Goal: Find specific page/section: Find specific page/section

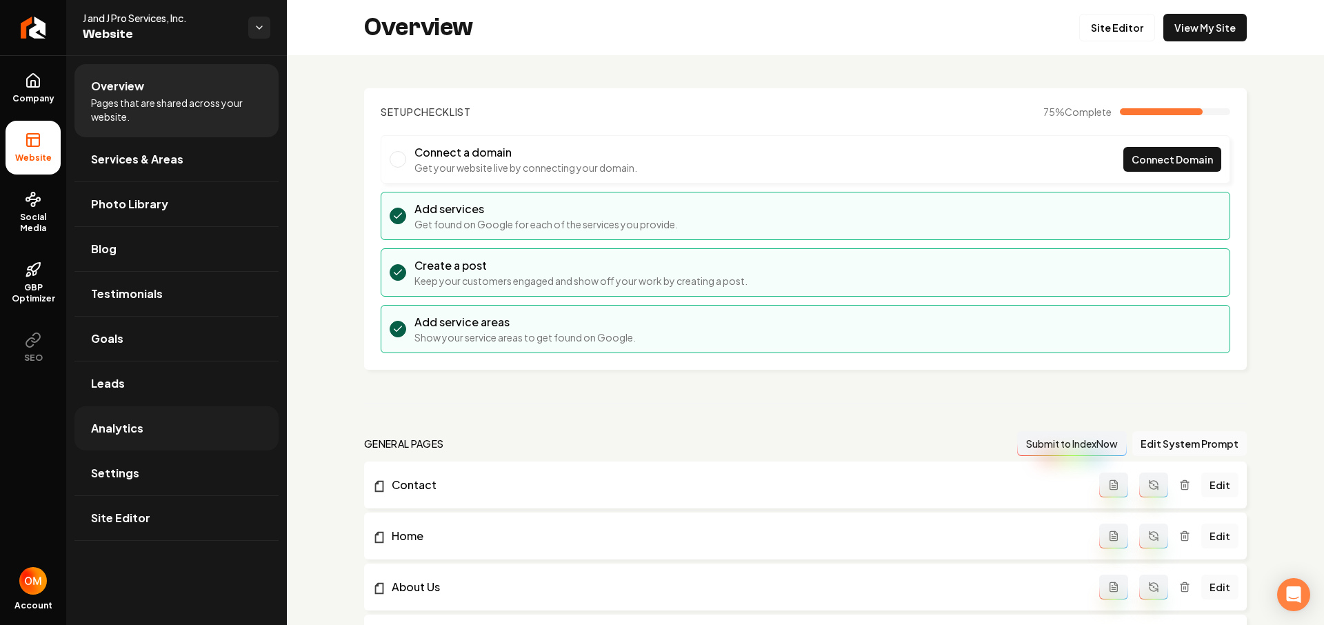
click at [165, 421] on link "Analytics" at bounding box center [176, 428] width 204 height 44
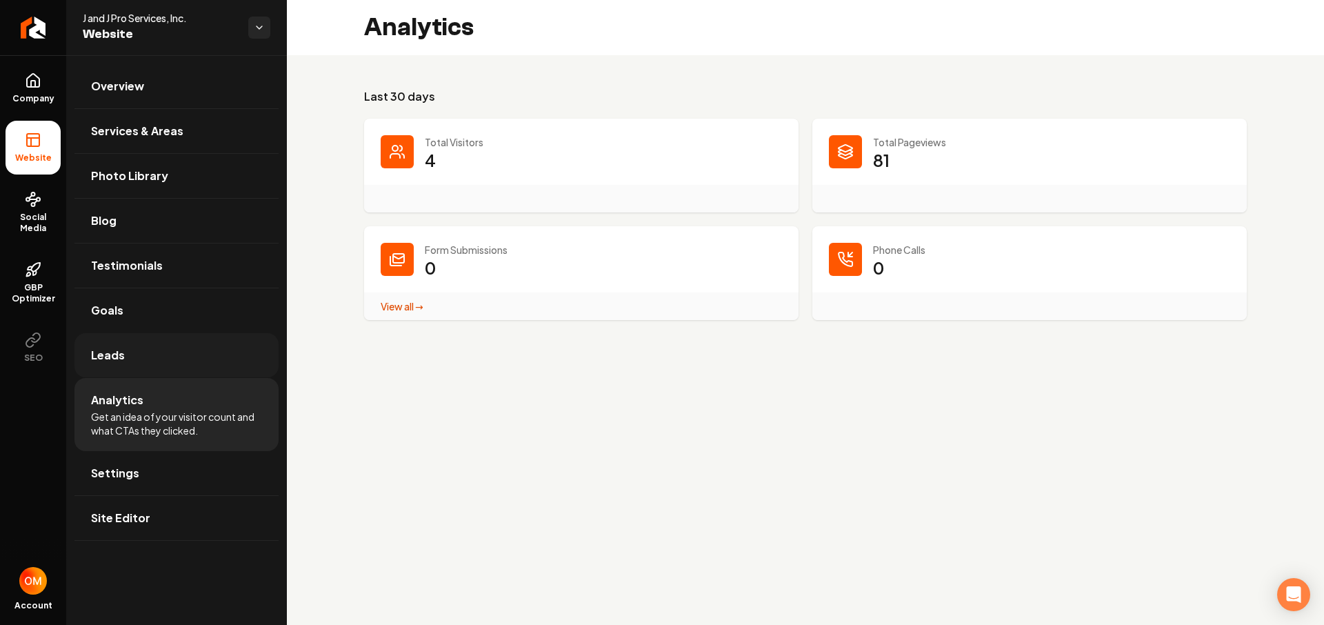
click at [158, 359] on link "Leads" at bounding box center [176, 355] width 204 height 44
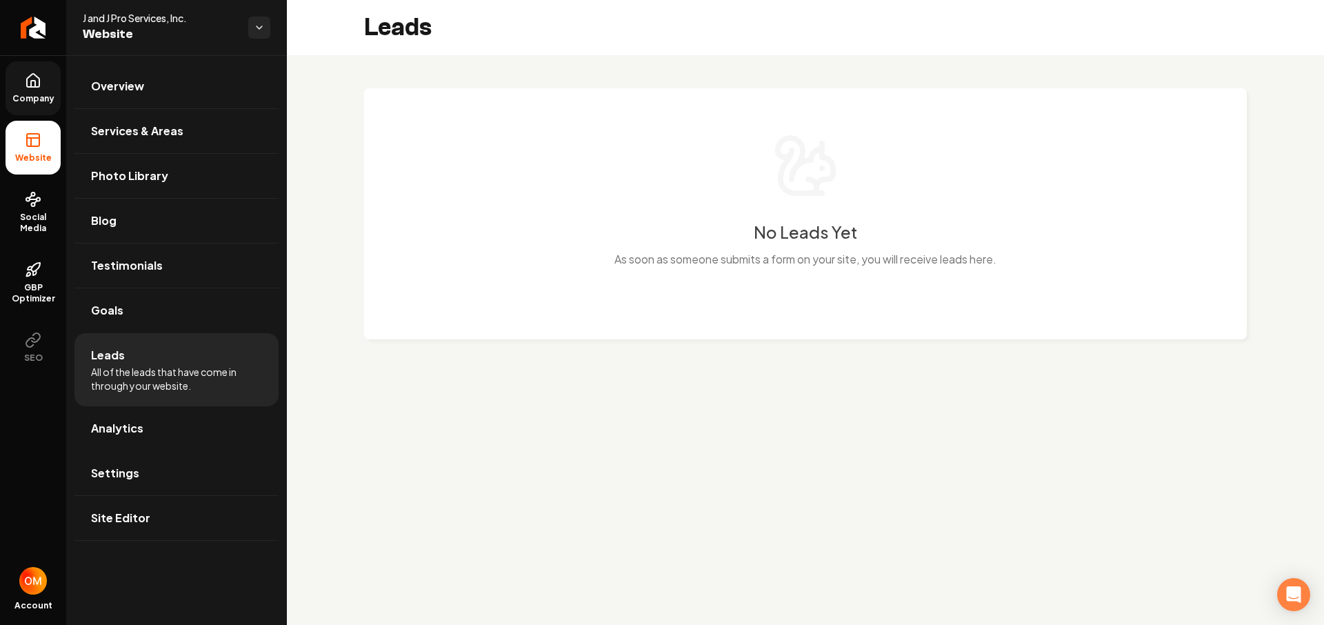
click at [34, 85] on icon at bounding box center [33, 80] width 17 height 17
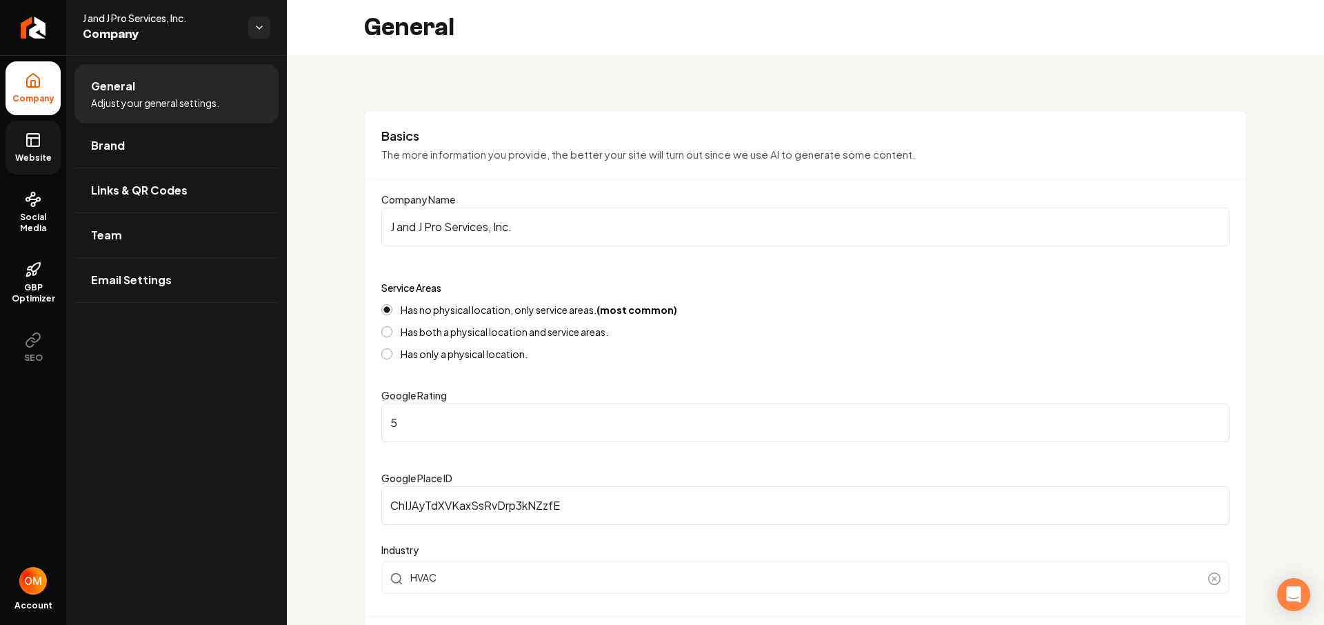
click at [52, 145] on link "Website" at bounding box center [33, 148] width 55 height 54
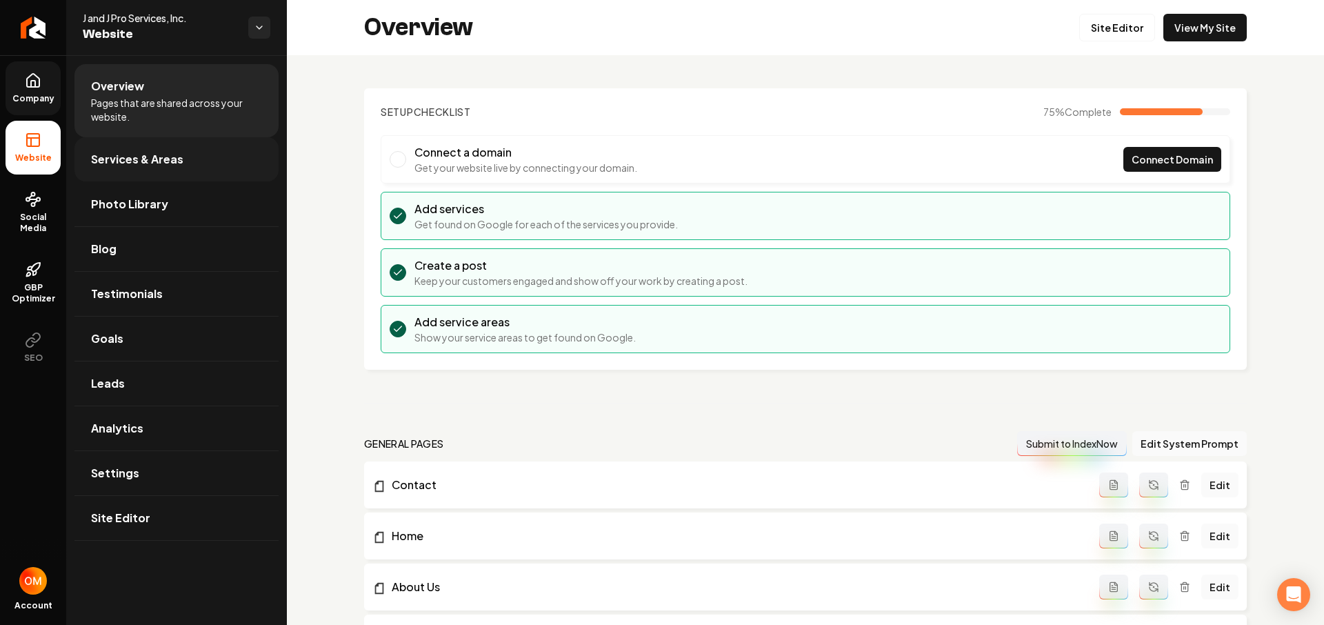
click at [162, 168] on link "Services & Areas" at bounding box center [176, 159] width 204 height 44
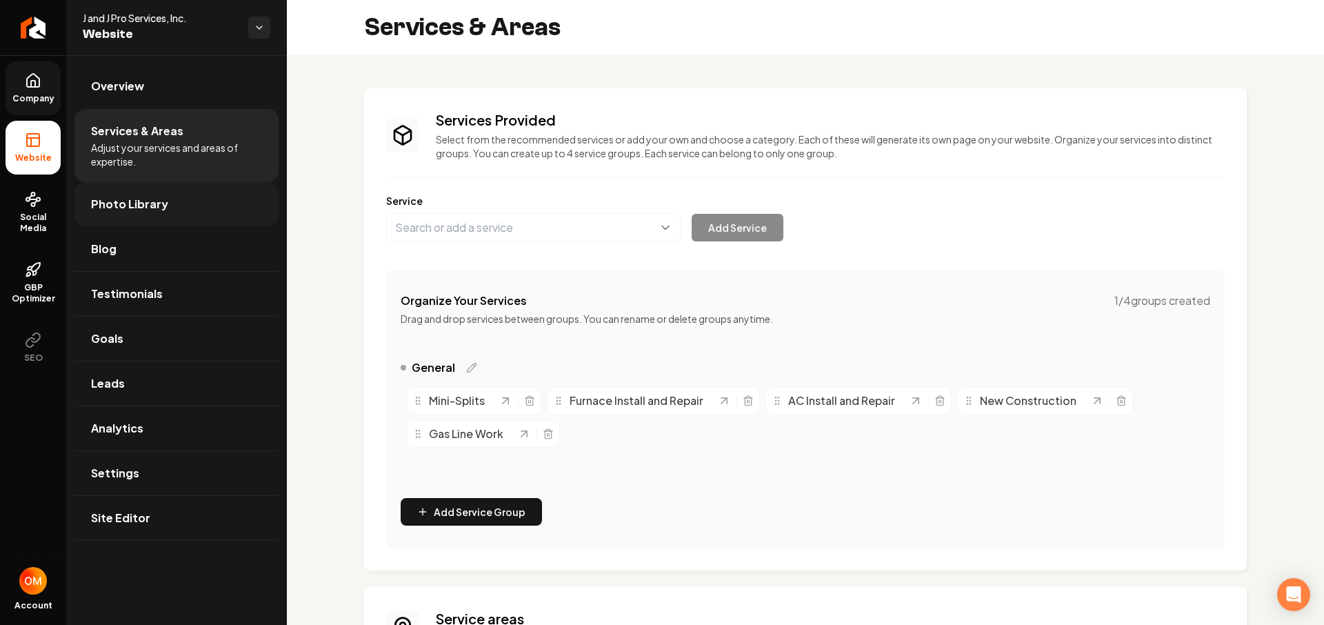
click at [158, 216] on link "Photo Library" at bounding box center [176, 204] width 204 height 44
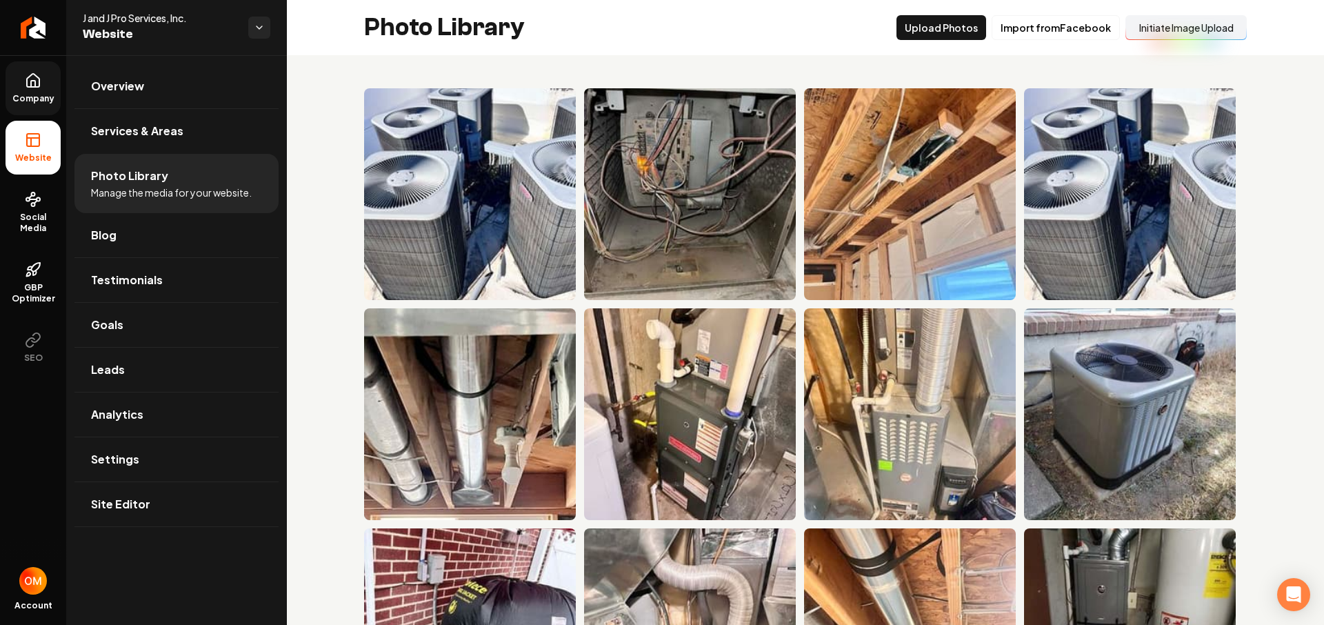
click at [39, 87] on icon at bounding box center [33, 80] width 17 height 17
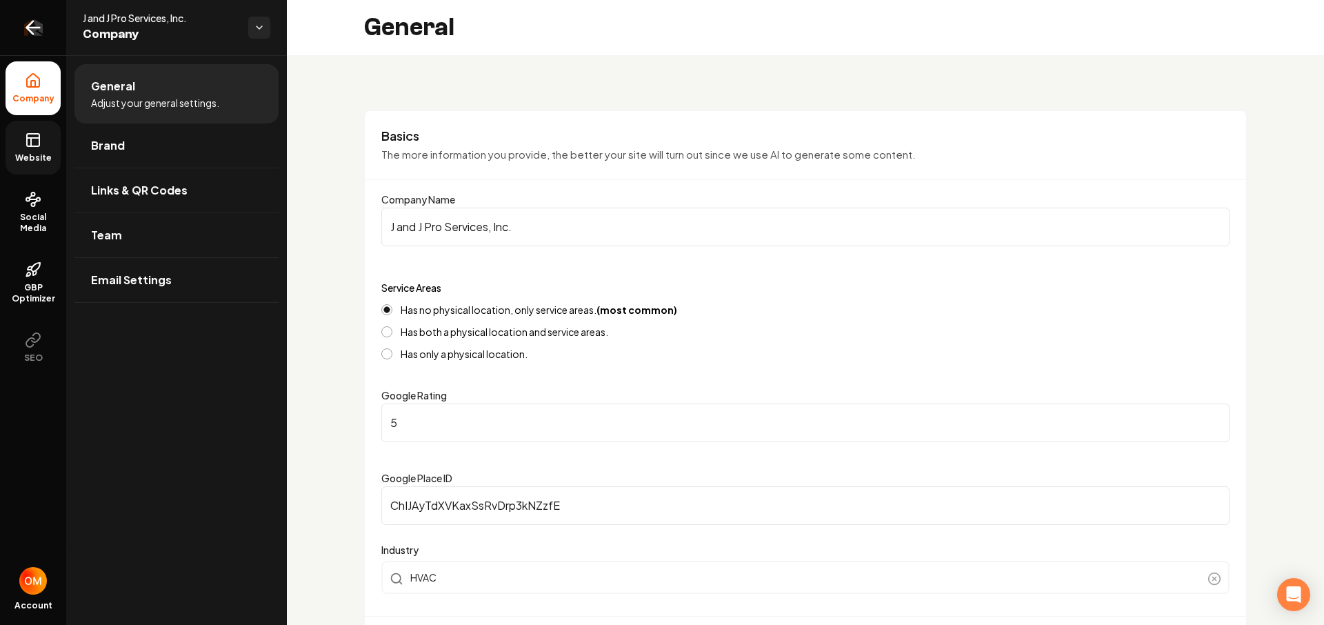
click at [33, 25] on icon "Return to dashboard" at bounding box center [33, 28] width 22 height 22
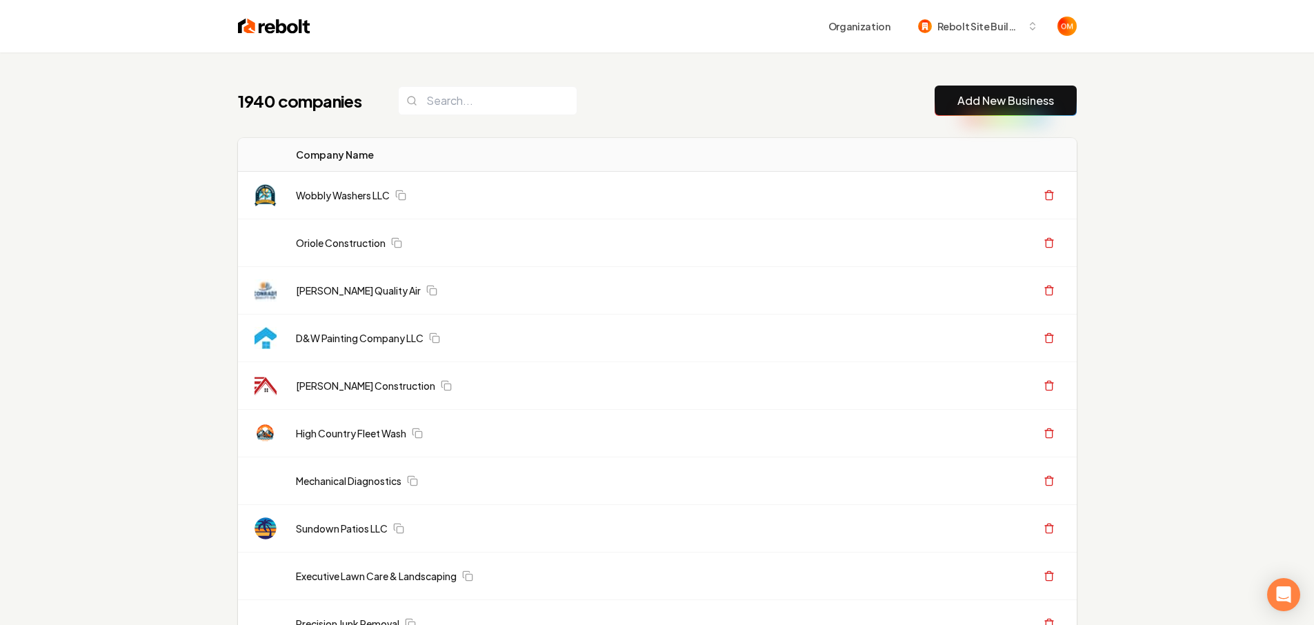
click at [713, 90] on div "1940 companies Add New Business" at bounding box center [657, 100] width 838 height 30
click at [714, 92] on div "1940 companies Add New Business" at bounding box center [657, 100] width 838 height 30
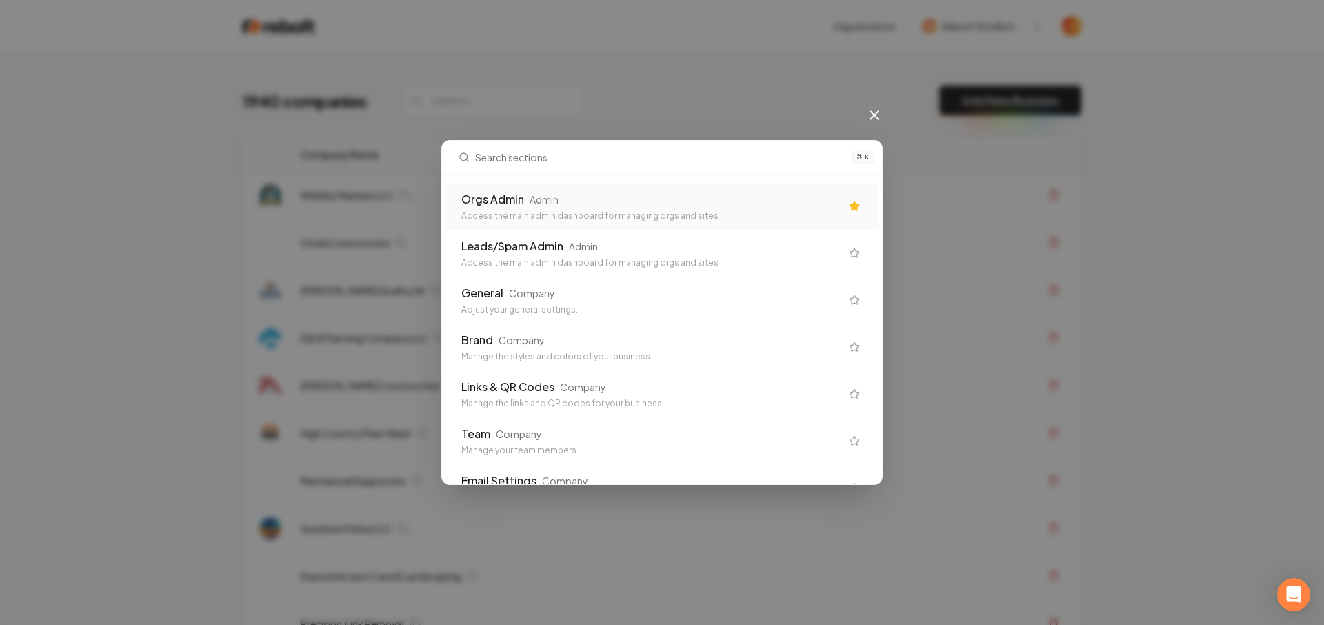
click at [655, 188] on div "Orgs Admin Admin Access the main admin dashboard for managing orgs and sites" at bounding box center [662, 206] width 434 height 47
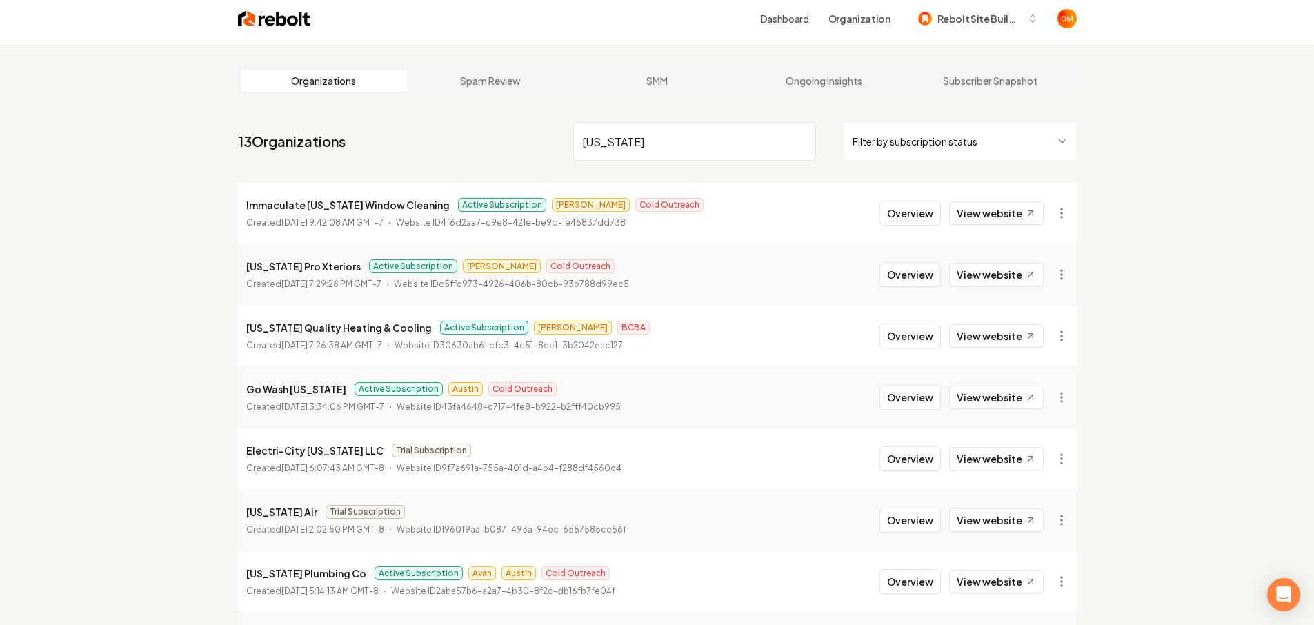
scroll to position [220, 0]
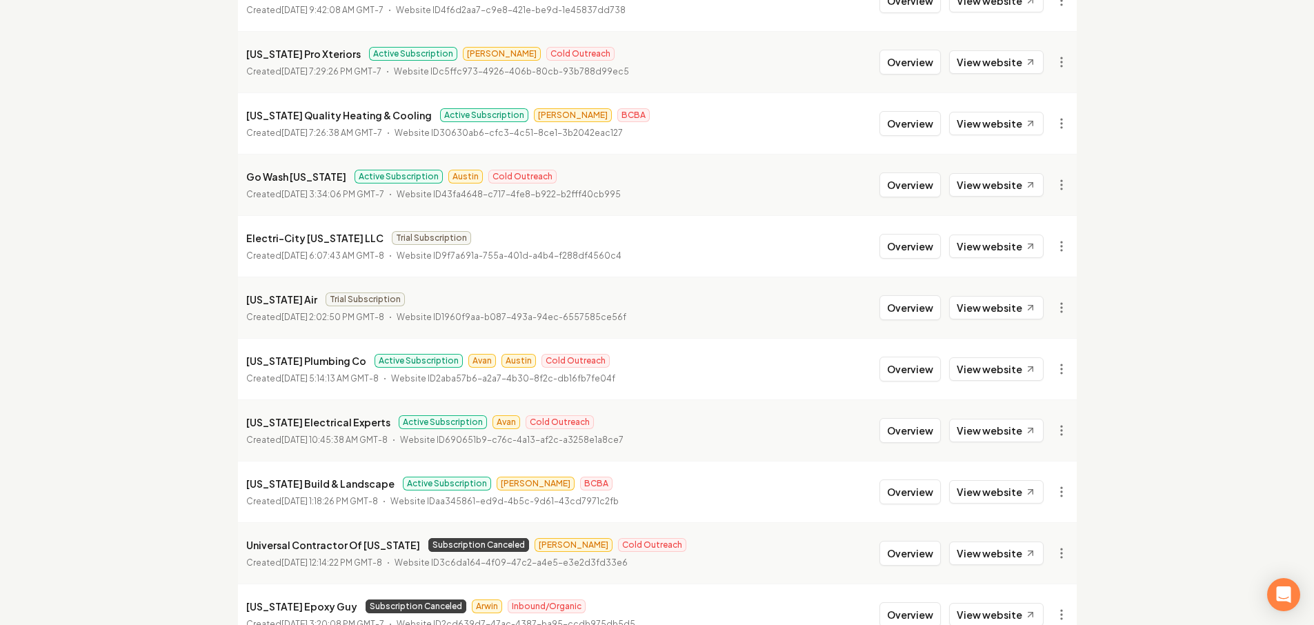
type input "utah"
click at [878, 125] on li "Utah Quality Heating & Cooling Active Subscription James BCBA Created May 7, 20…" at bounding box center [657, 122] width 838 height 61
click at [893, 122] on button "Overview" at bounding box center [909, 123] width 61 height 25
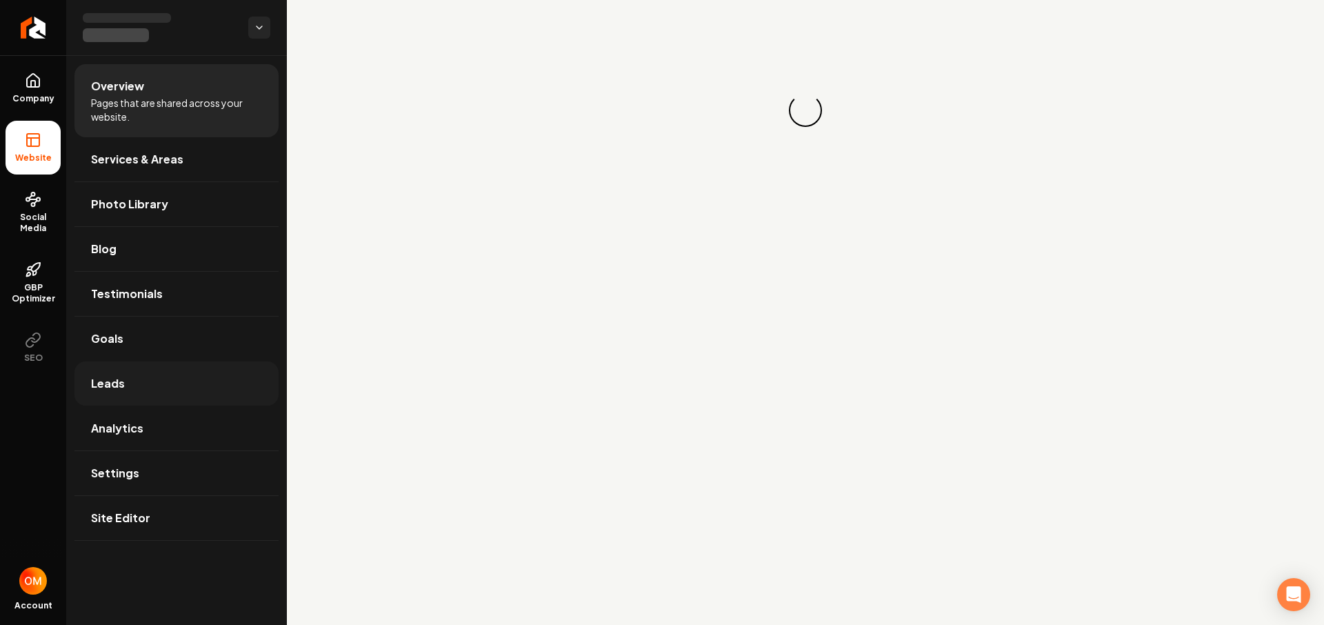
click at [120, 385] on span "Leads" at bounding box center [108, 383] width 34 height 17
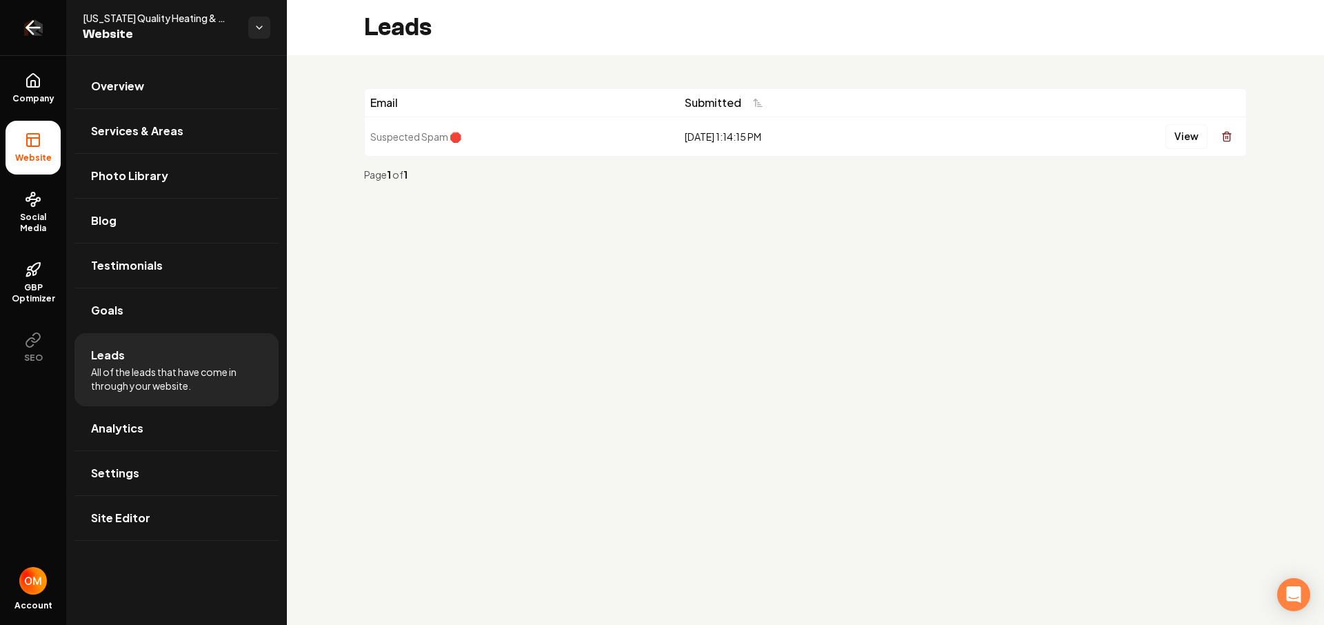
click at [39, 23] on icon "Return to dashboard" at bounding box center [33, 28] width 22 height 22
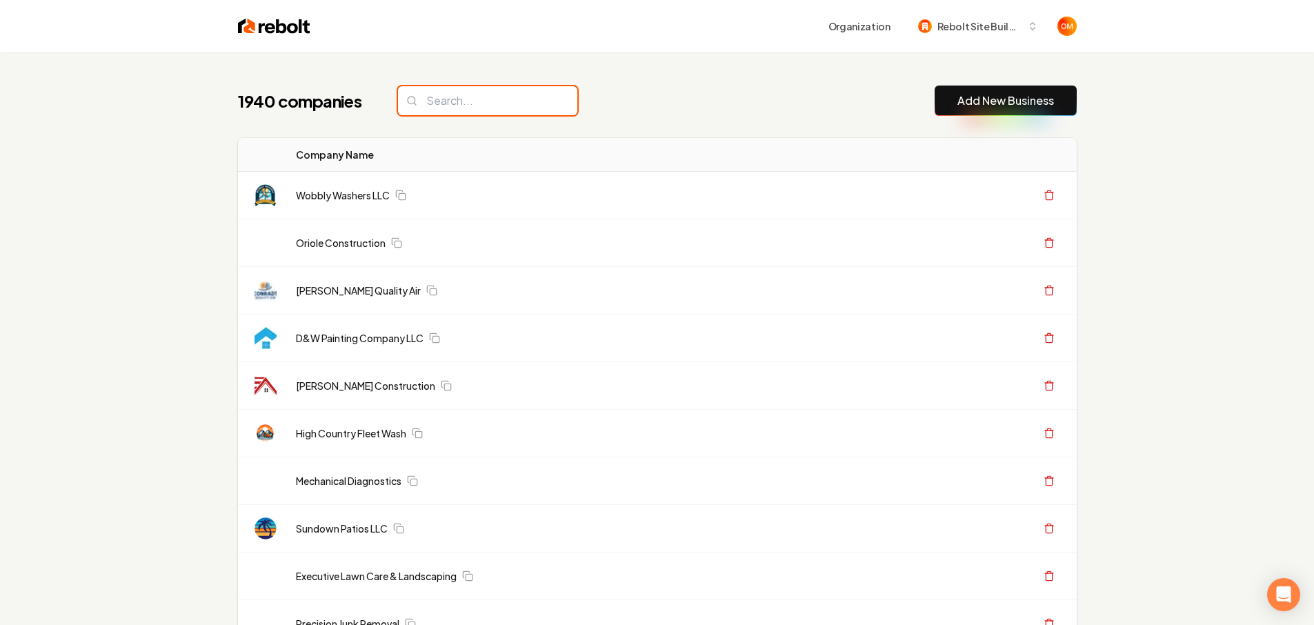
click at [455, 101] on input "search" at bounding box center [487, 100] width 179 height 29
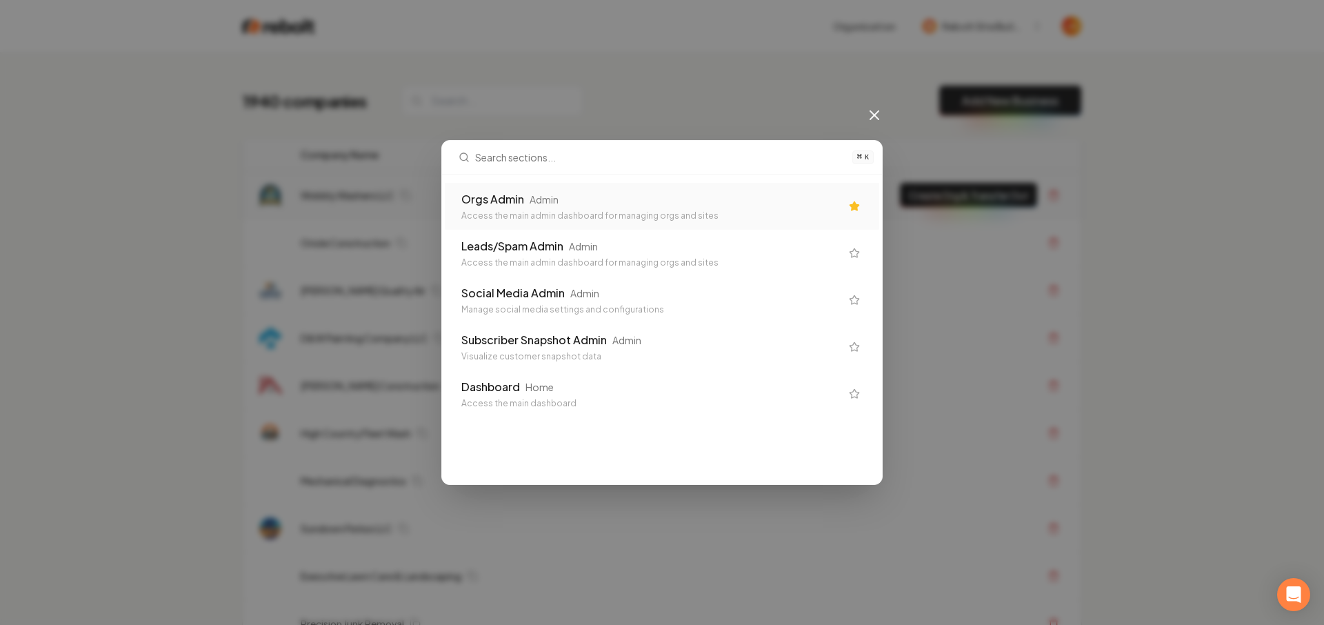
click at [665, 188] on div "Orgs Admin Admin Access the main admin dashboard for managing orgs and sites" at bounding box center [662, 206] width 434 height 47
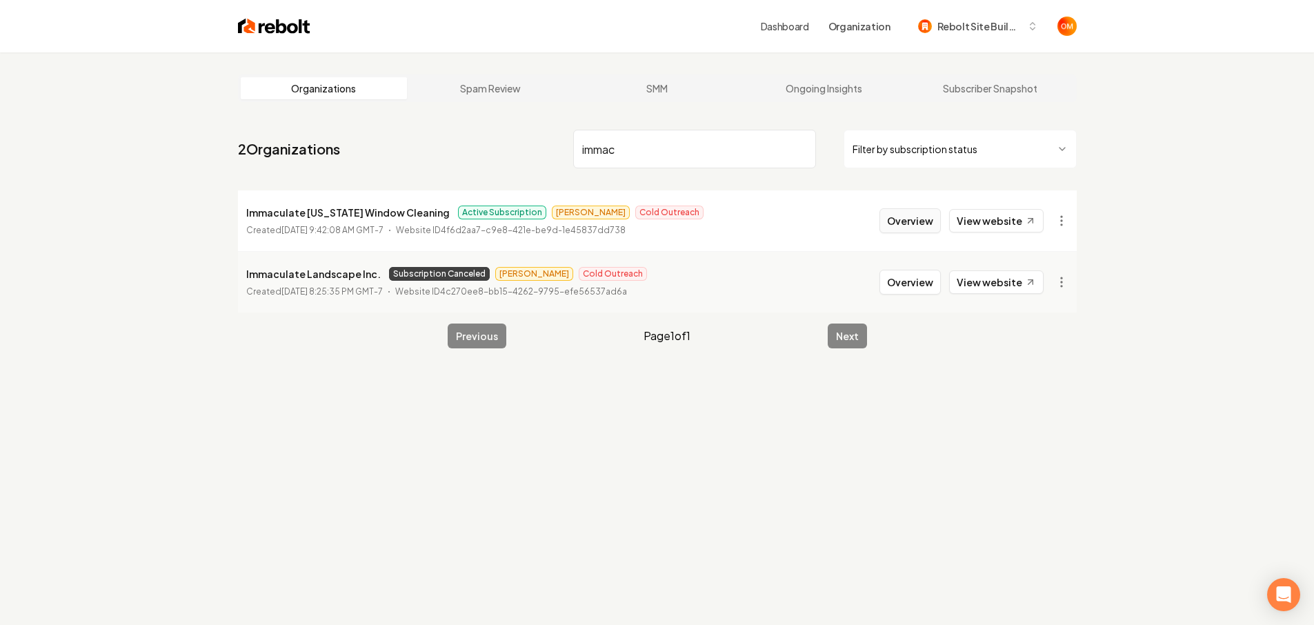
type input "immac"
click at [902, 223] on button "Overview" at bounding box center [909, 220] width 61 height 25
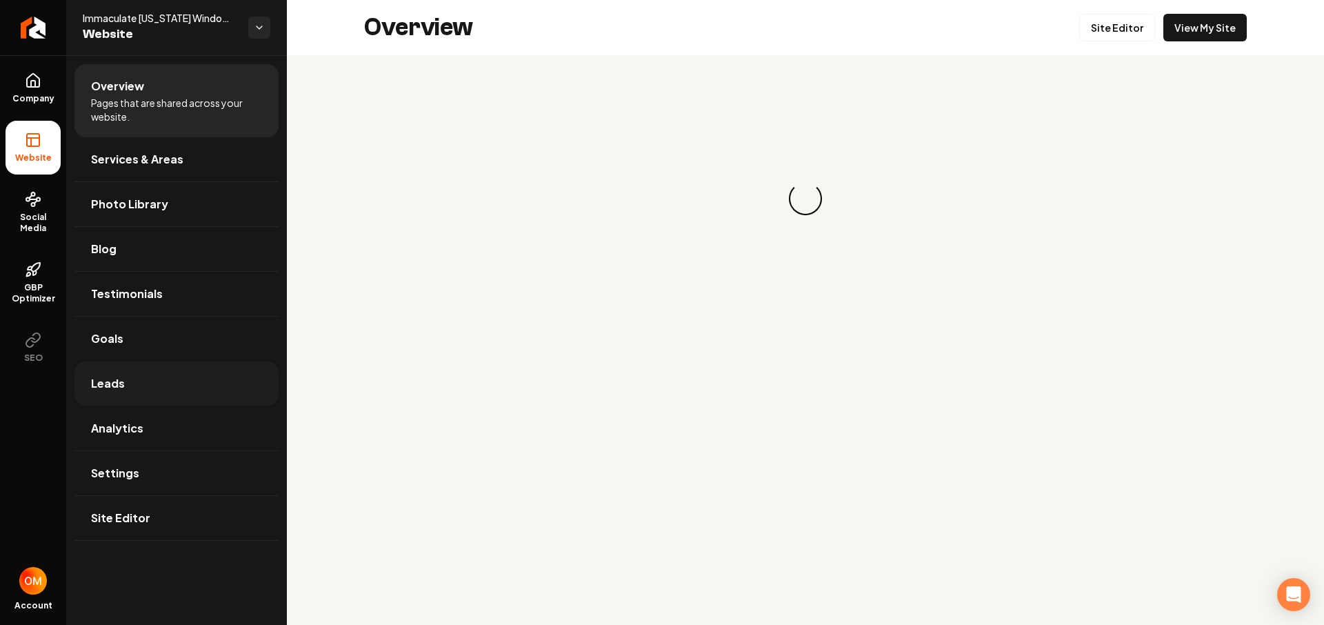
click at [116, 385] on span "Leads" at bounding box center [108, 383] width 34 height 17
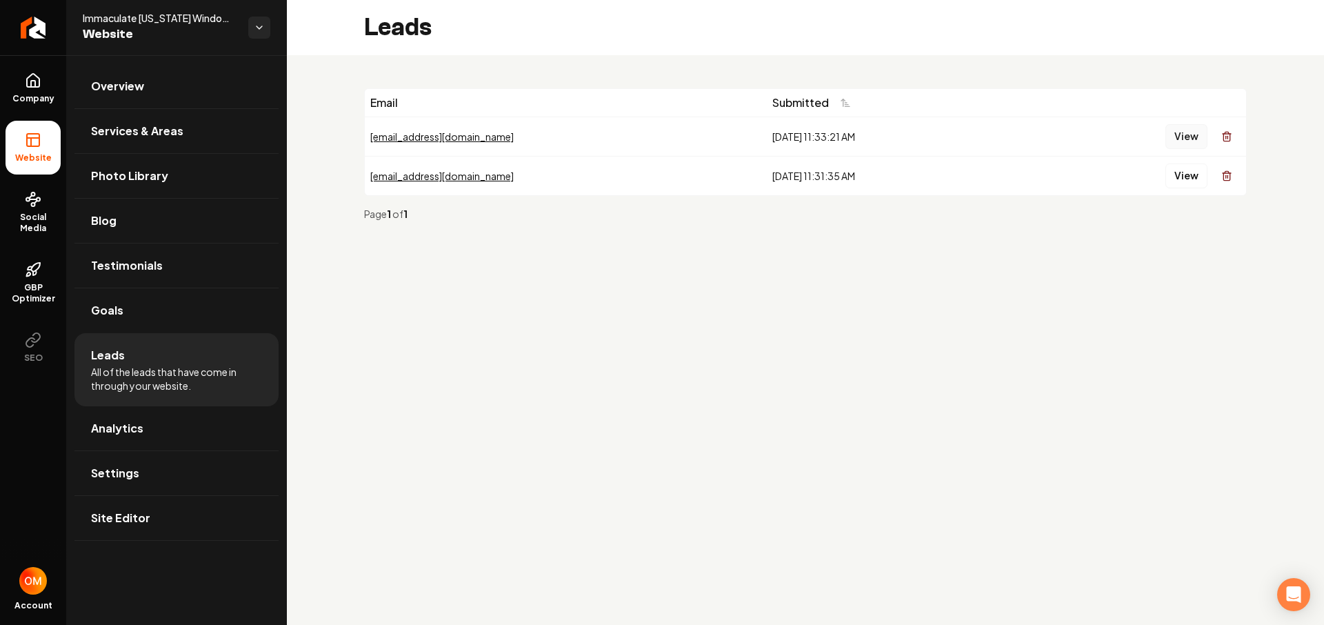
click at [1175, 136] on button "View" at bounding box center [1186, 136] width 42 height 25
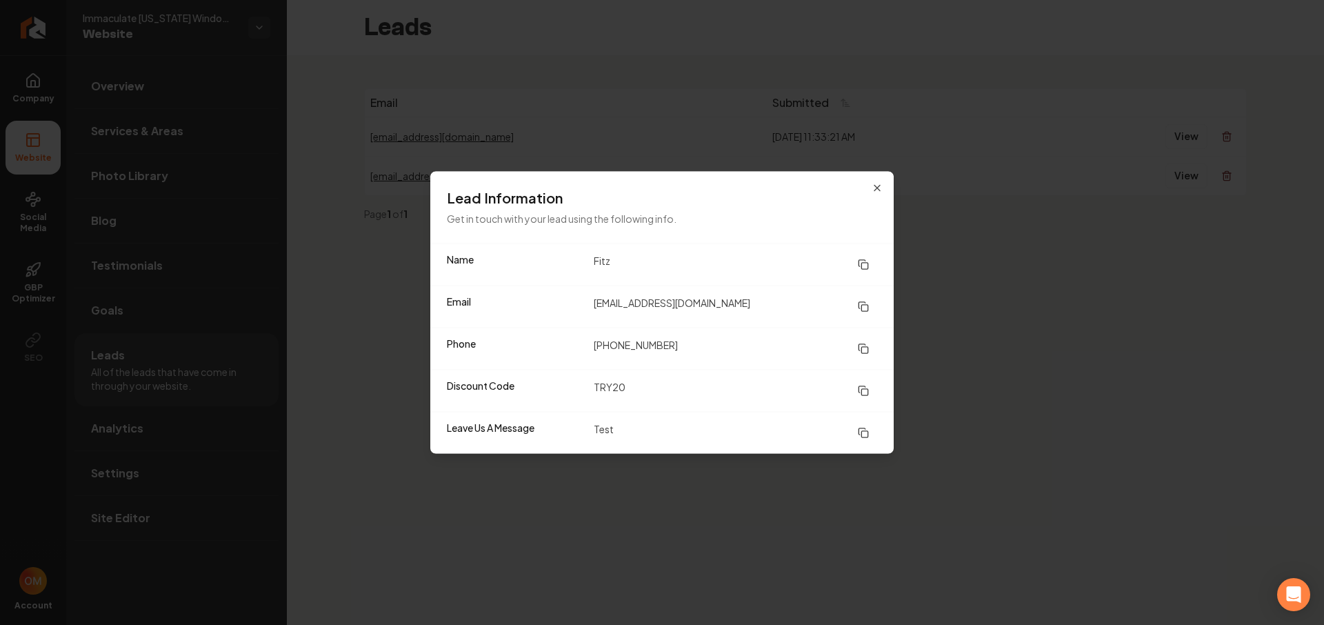
click at [890, 179] on div "Lead Information Get in touch with your lead using the following info." at bounding box center [661, 208] width 463 height 72
click at [884, 186] on div "Lead Information Get in touch with your lead using the following info." at bounding box center [661, 208] width 463 height 72
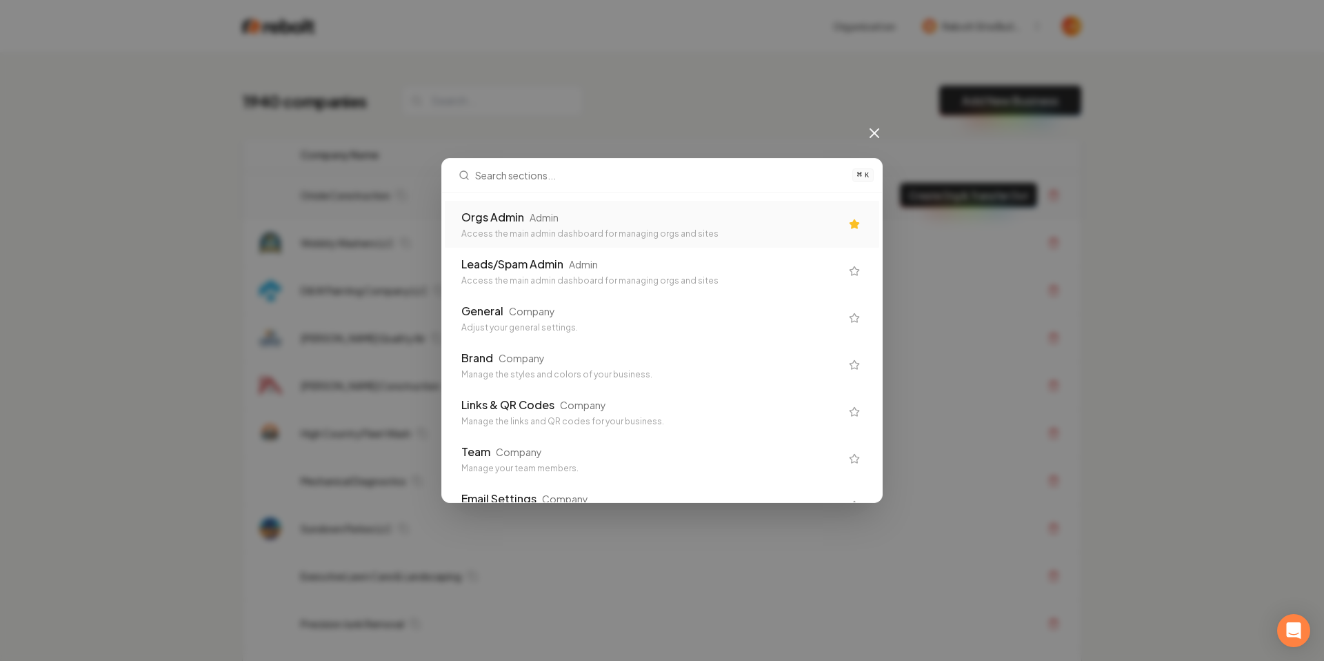
click at [696, 206] on div "Orgs Admin Admin Access the main admin dashboard for managing orgs and sites" at bounding box center [662, 224] width 434 height 47
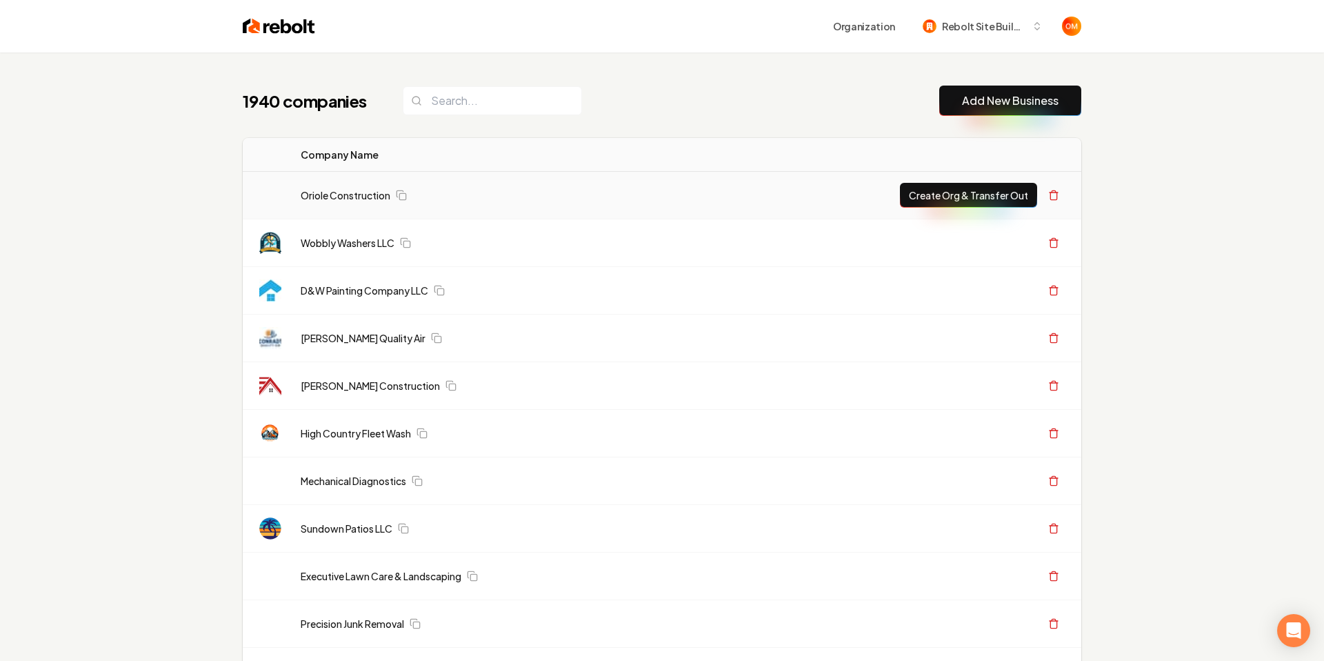
drag, startPoint x: 689, startPoint y: 210, endPoint x: 681, endPoint y: 210, distance: 8.3
click at [688, 210] on td "Oriole Construction" at bounding box center [579, 196] width 579 height 48
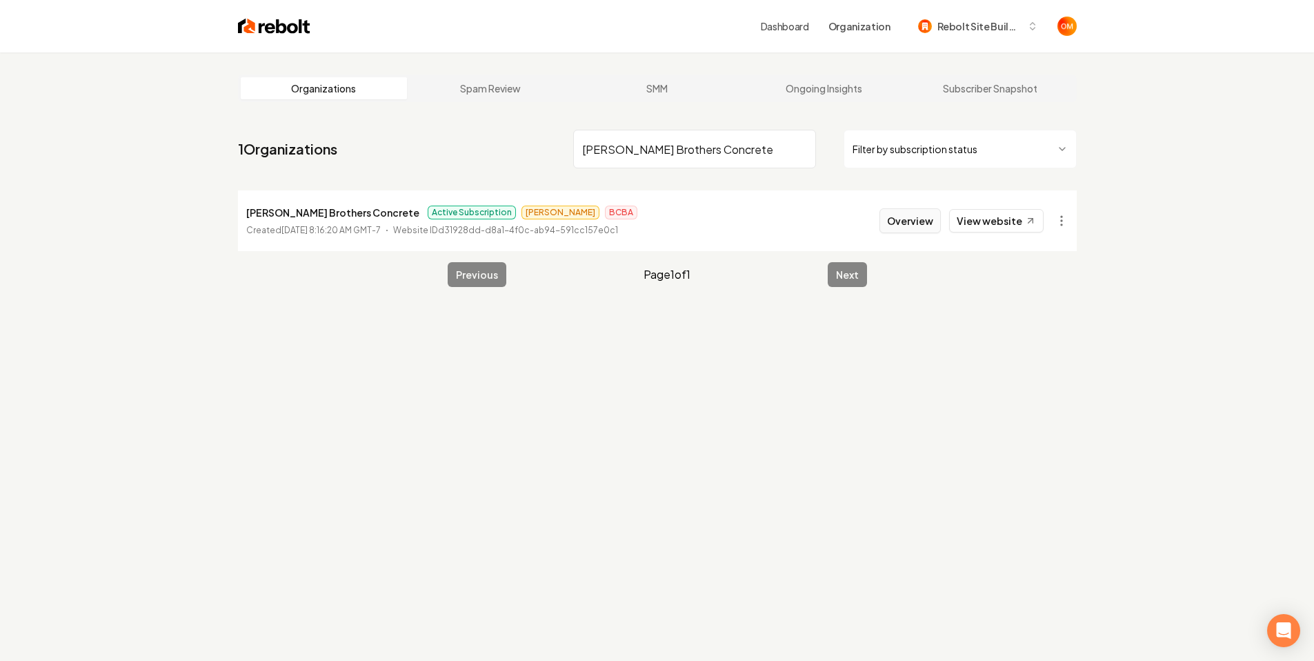
type input "[PERSON_NAME] Brothers Concrete"
click at [898, 219] on button "Overview" at bounding box center [909, 220] width 61 height 25
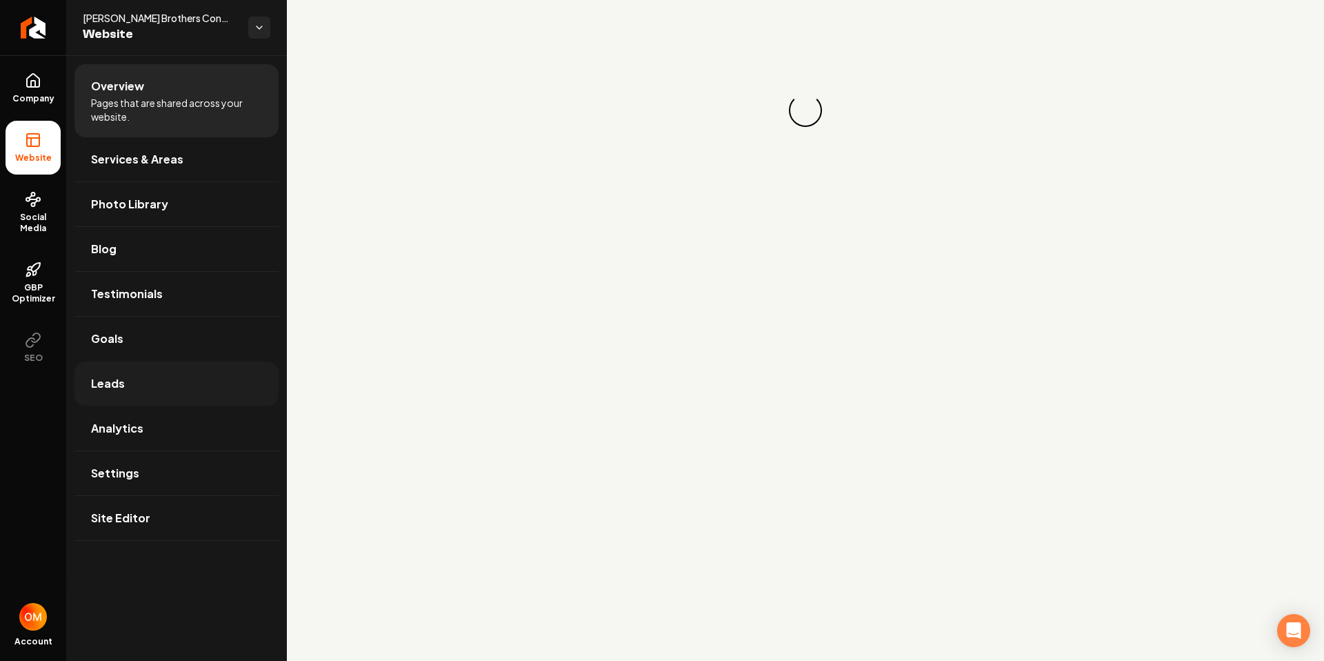
click at [129, 374] on link "Leads" at bounding box center [176, 383] width 204 height 44
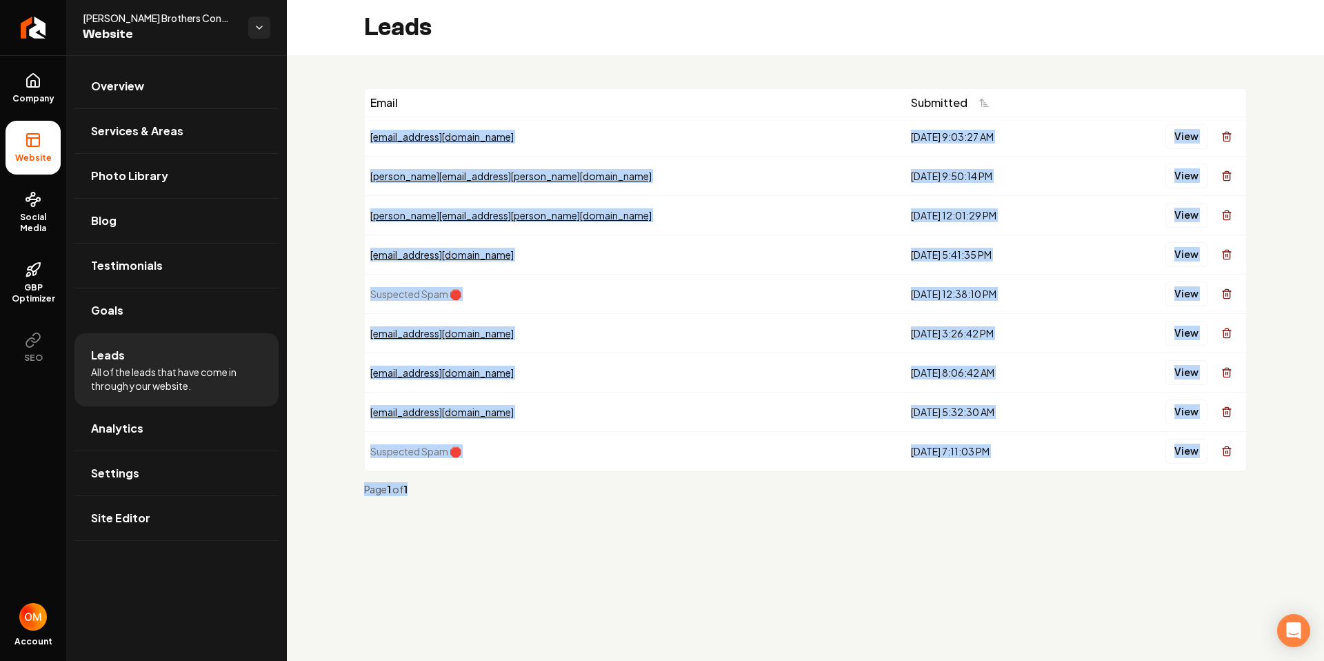
drag, startPoint x: 893, startPoint y: 478, endPoint x: 718, endPoint y: 119, distance: 399.0
click at [718, 119] on div "Email Submitted [EMAIL_ADDRESS][DOMAIN_NAME] [DATE] 9:03:27 AM View [PERSON_NAM…" at bounding box center [805, 297] width 883 height 419
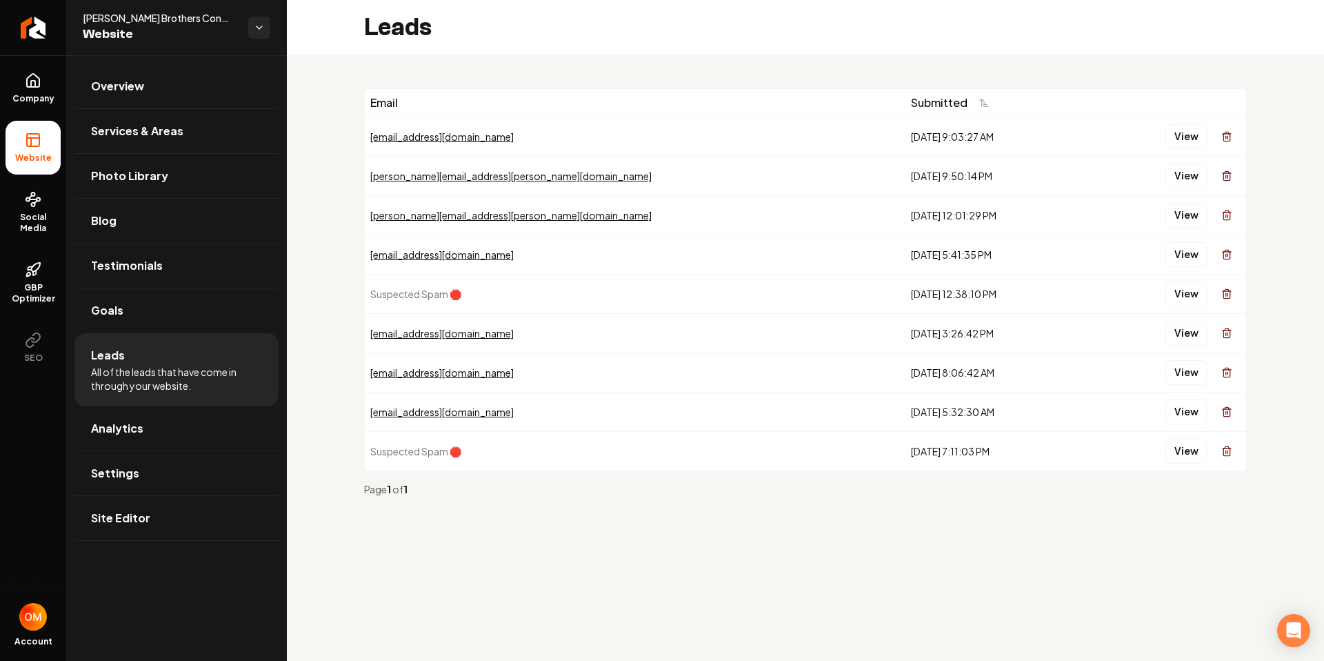
click at [921, 451] on div "[DATE] 7:11:03 PM" at bounding box center [996, 451] width 170 height 14
click at [1178, 135] on button "View" at bounding box center [1186, 136] width 42 height 25
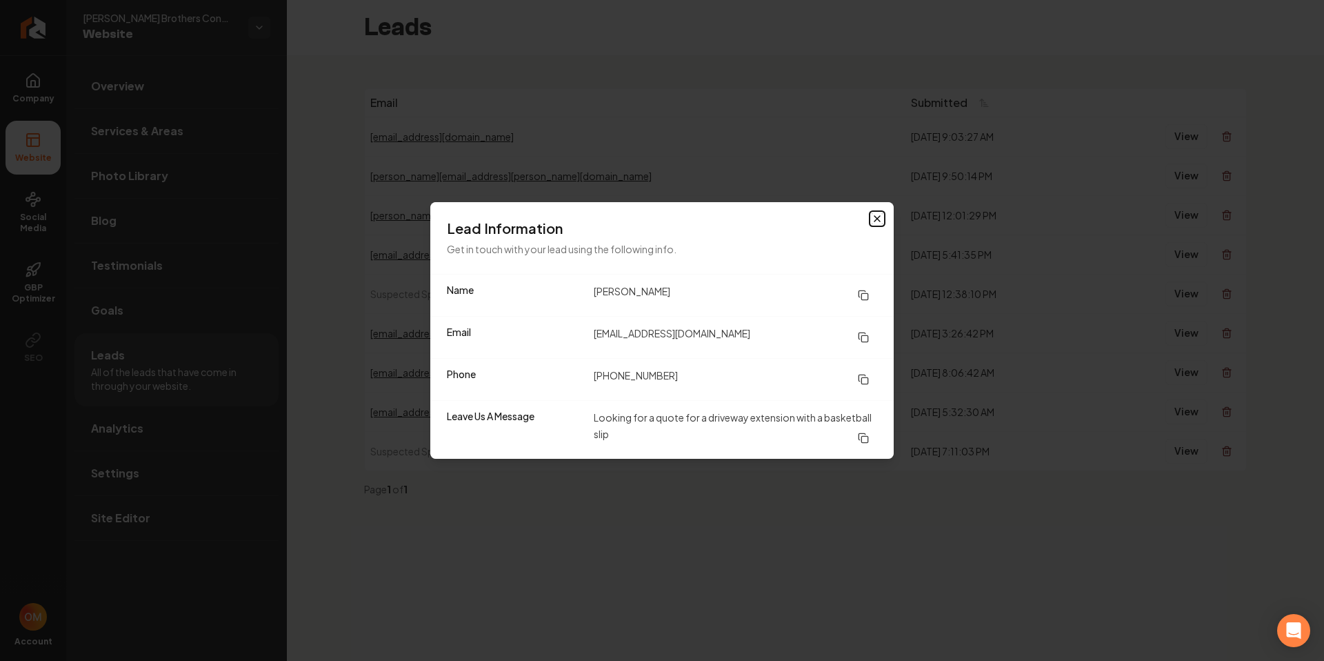
click at [873, 217] on icon "button" at bounding box center [877, 218] width 11 height 11
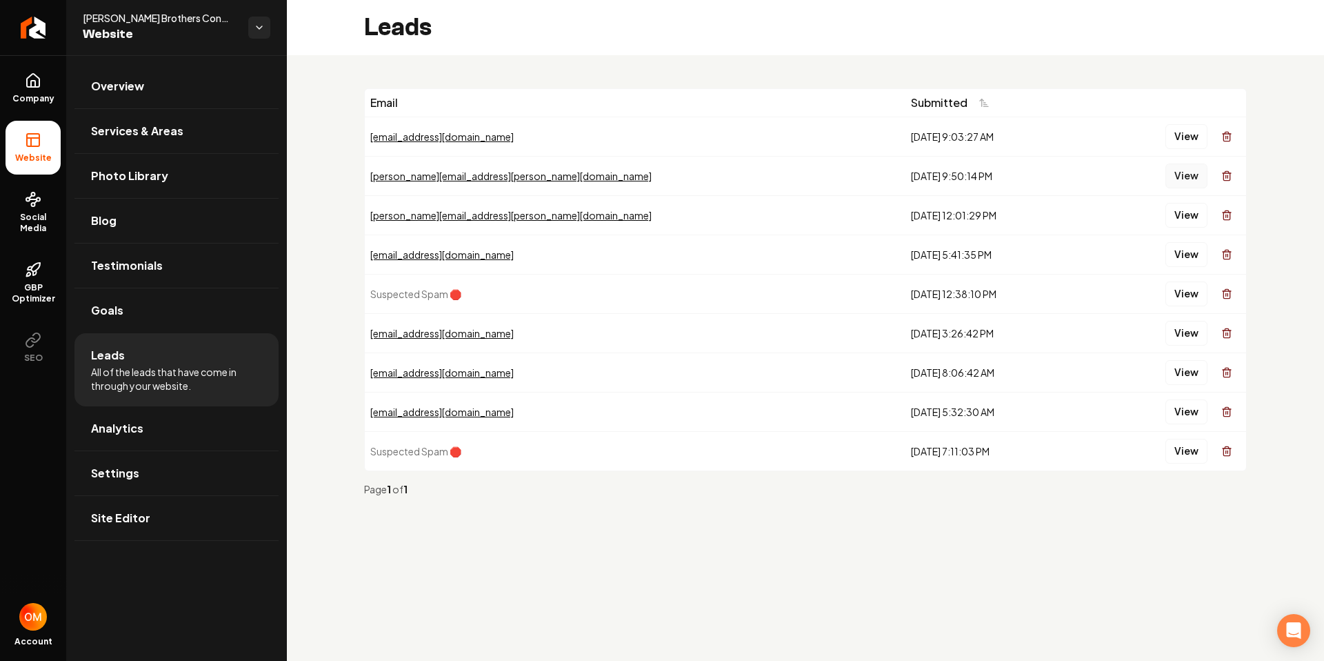
click at [1194, 172] on button "View" at bounding box center [1186, 175] width 42 height 25
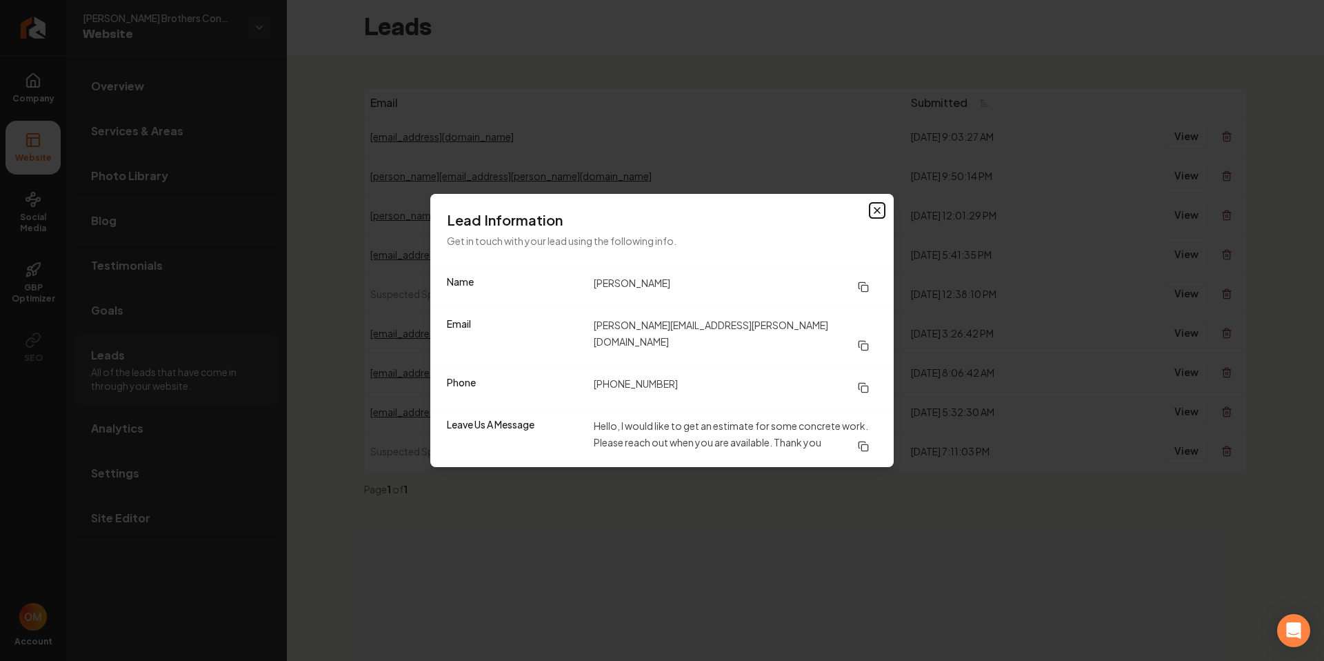
click at [872, 215] on icon "button" at bounding box center [877, 210] width 11 height 11
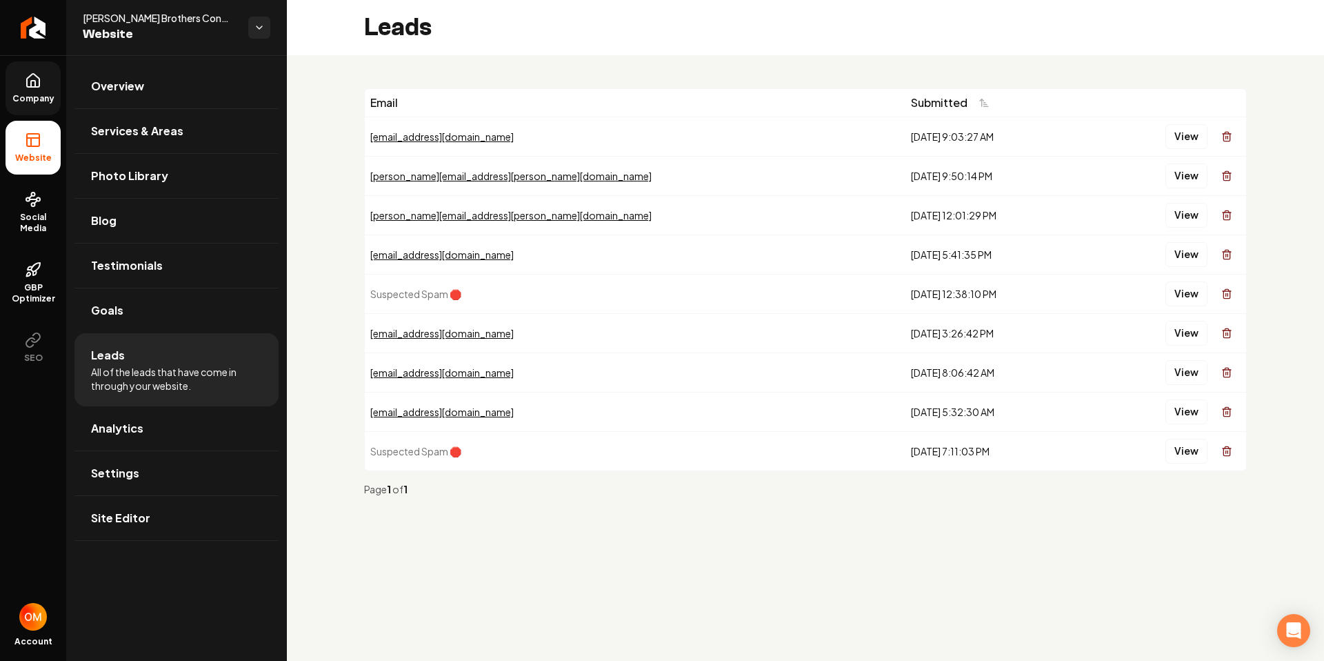
click at [40, 90] on link "Company" at bounding box center [33, 88] width 55 height 54
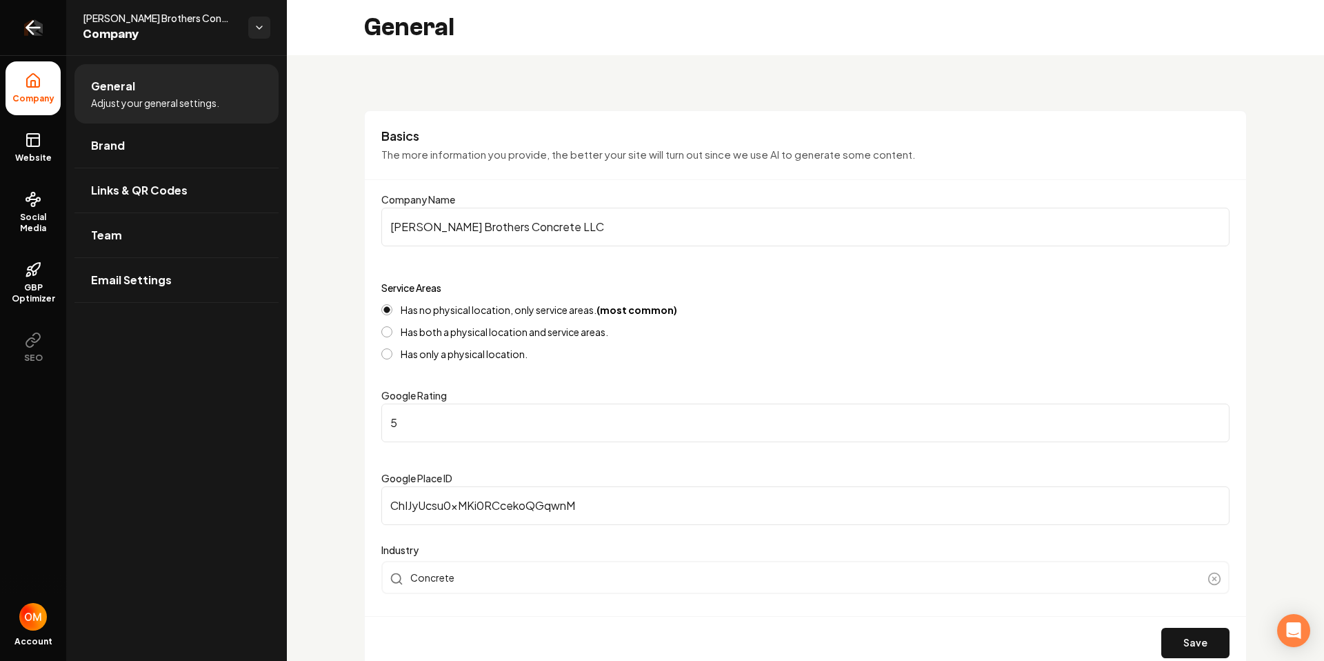
click at [39, 50] on link "Return to dashboard" at bounding box center [33, 27] width 66 height 55
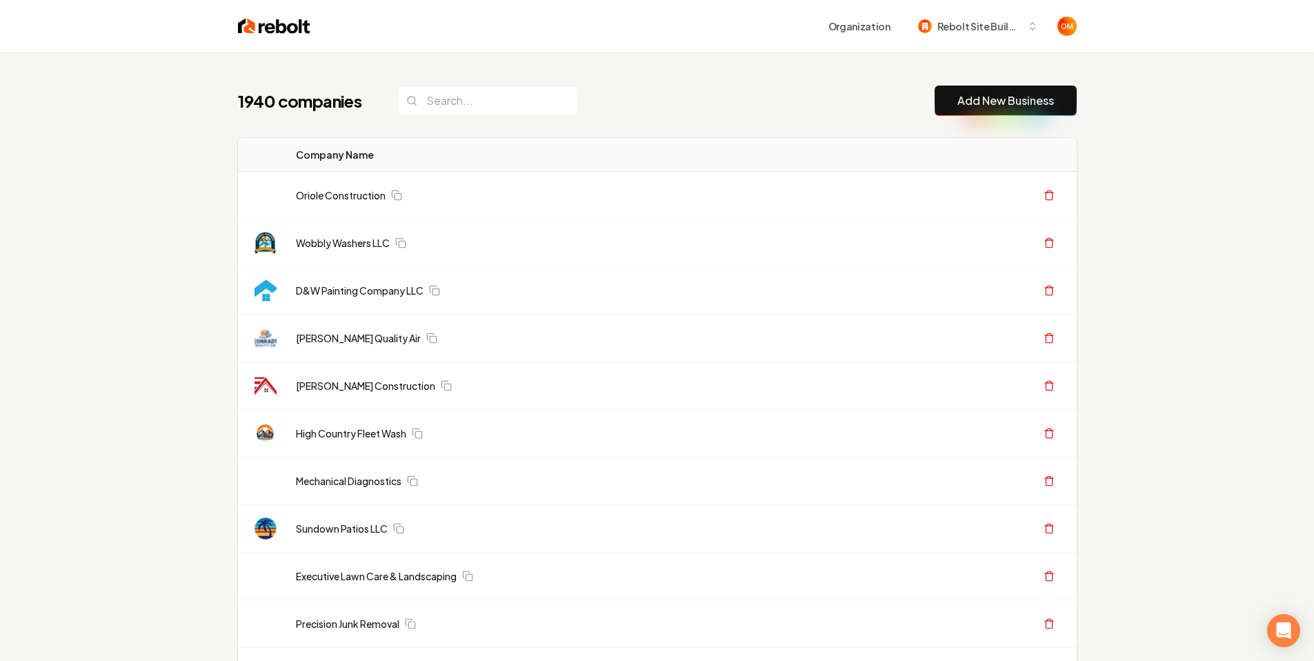
click at [638, 115] on div "1940 companies Add New Business" at bounding box center [657, 100] width 838 height 30
click at [640, 114] on div "1940 companies Add New Business" at bounding box center [657, 100] width 838 height 30
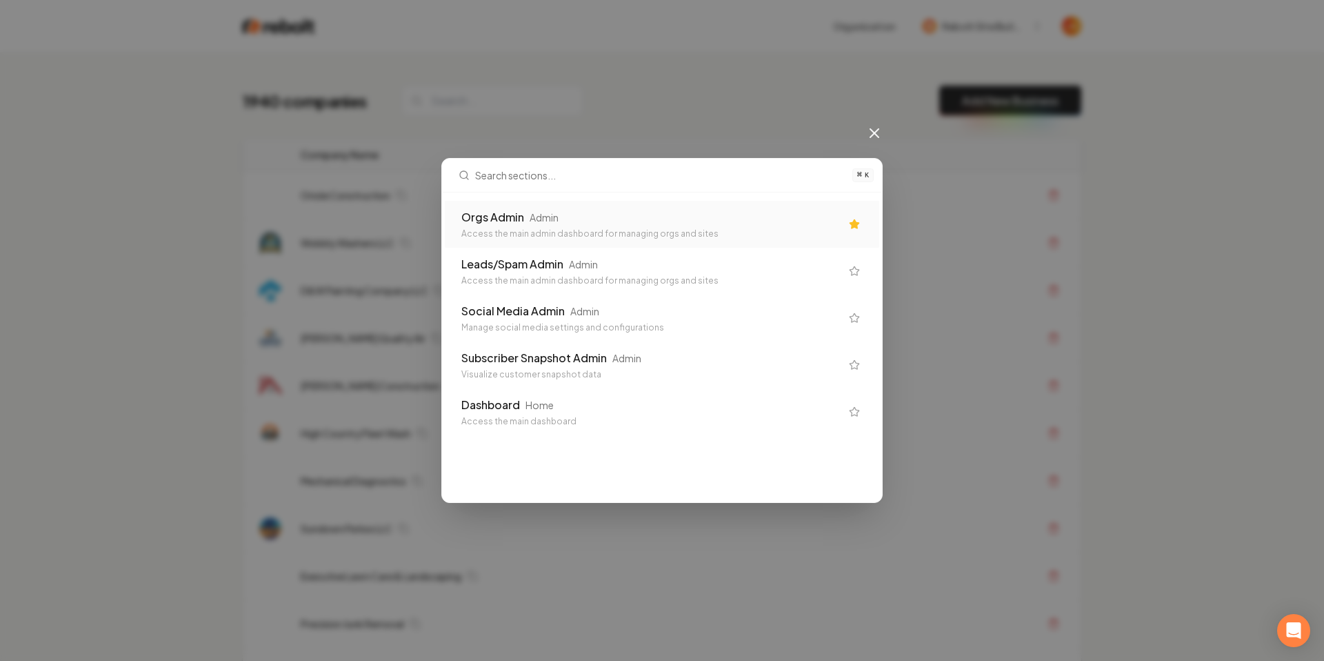
click at [605, 208] on div "Orgs Admin Admin Access the main admin dashboard for managing orgs and sites" at bounding box center [662, 224] width 434 height 47
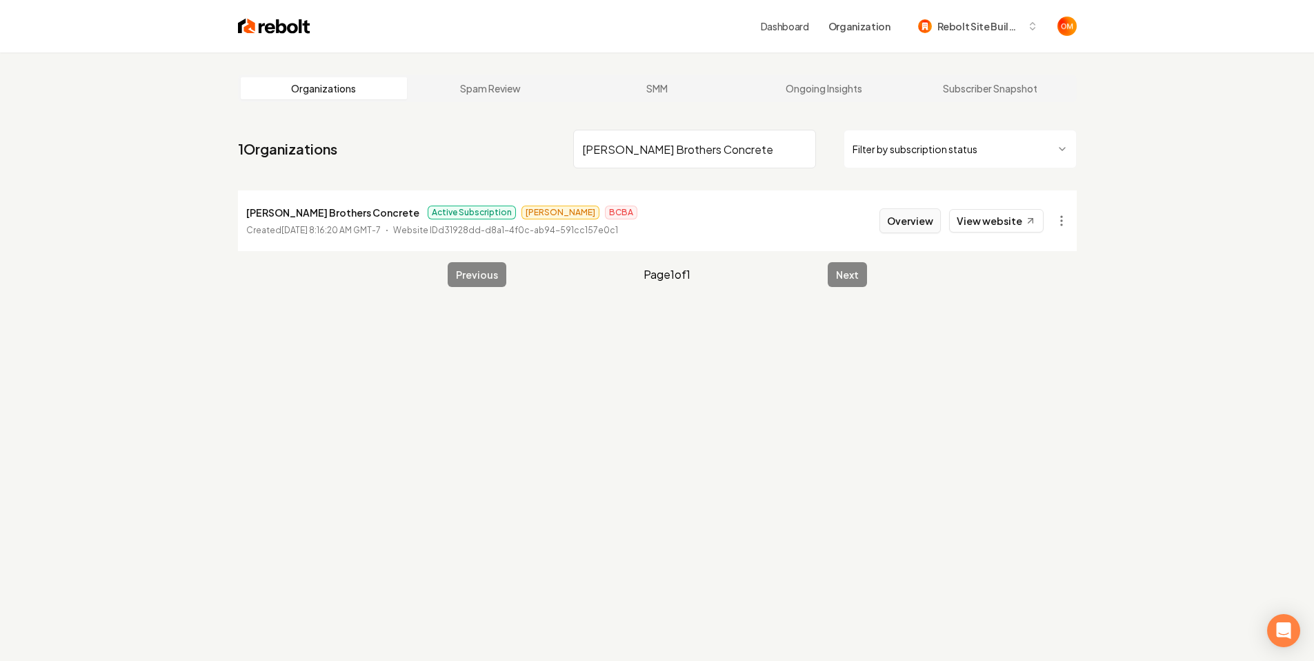
type input "[PERSON_NAME] Brothers Concrete"
click at [927, 217] on button "Overview" at bounding box center [909, 220] width 61 height 25
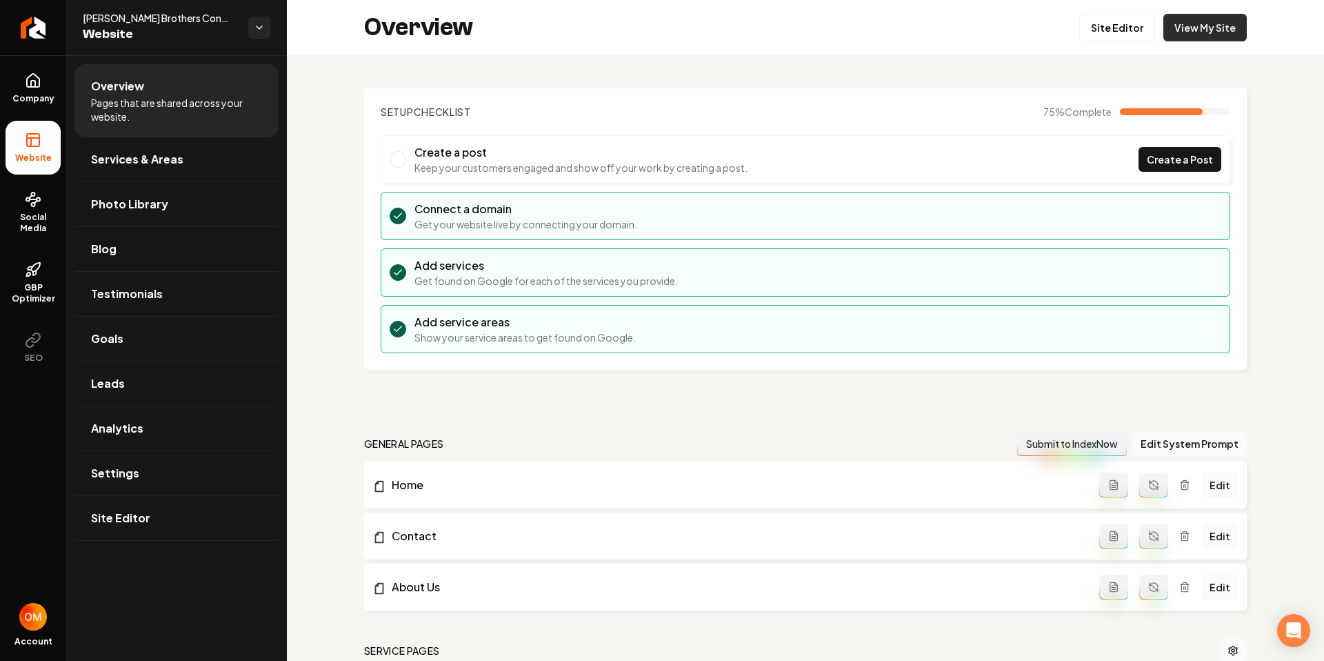
click at [1188, 26] on link "View My Site" at bounding box center [1204, 28] width 83 height 28
click at [30, 28] on icon "Return to dashboard" at bounding box center [33, 28] width 13 height 0
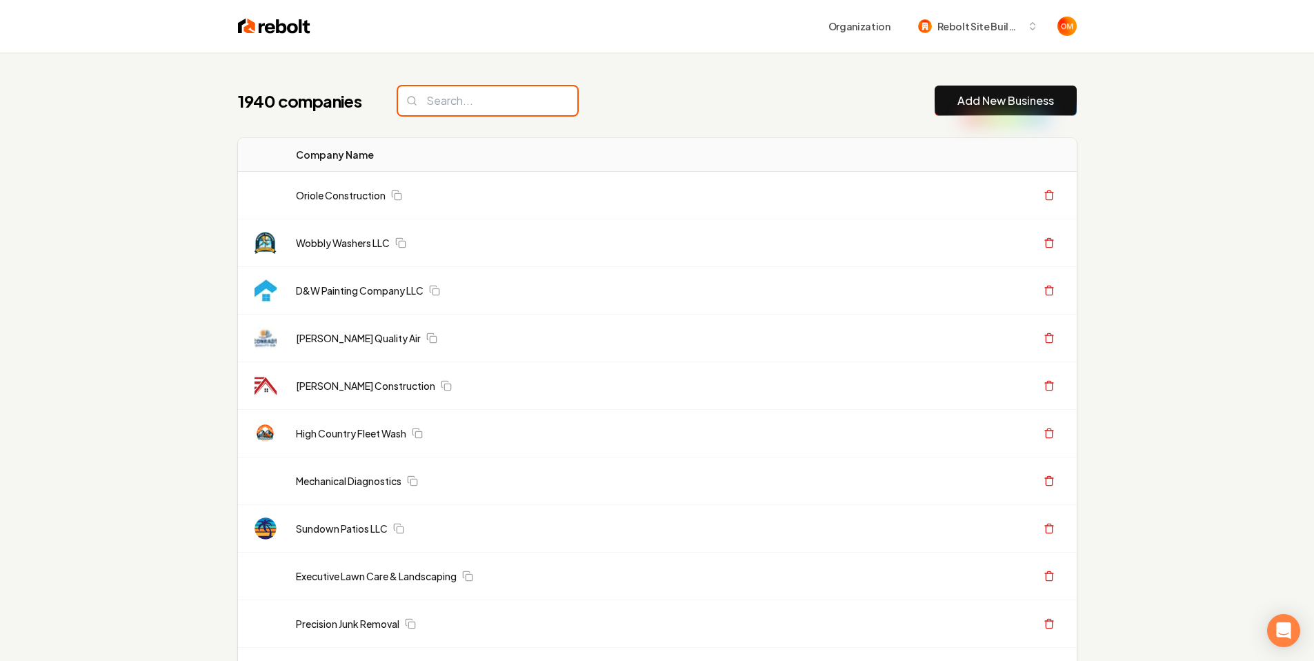
click at [481, 100] on input "search" at bounding box center [487, 100] width 179 height 29
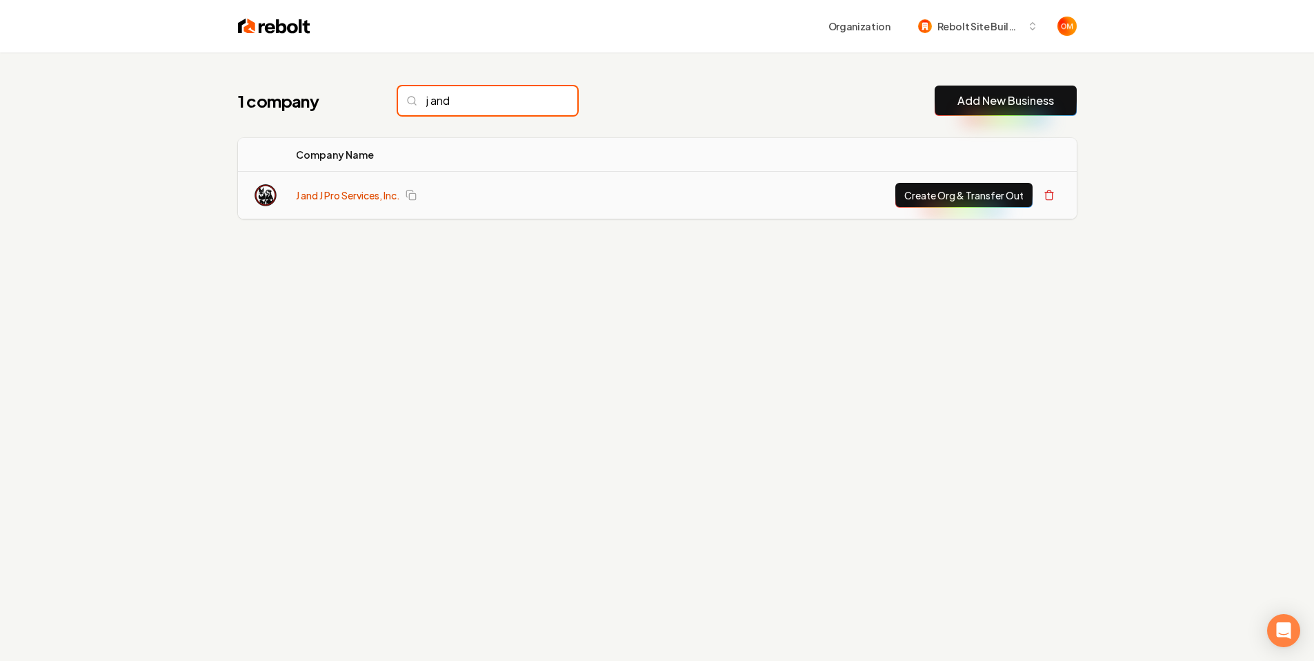
type input "j and"
click at [374, 188] on link "J and J Pro Services, Inc." at bounding box center [348, 195] width 104 height 14
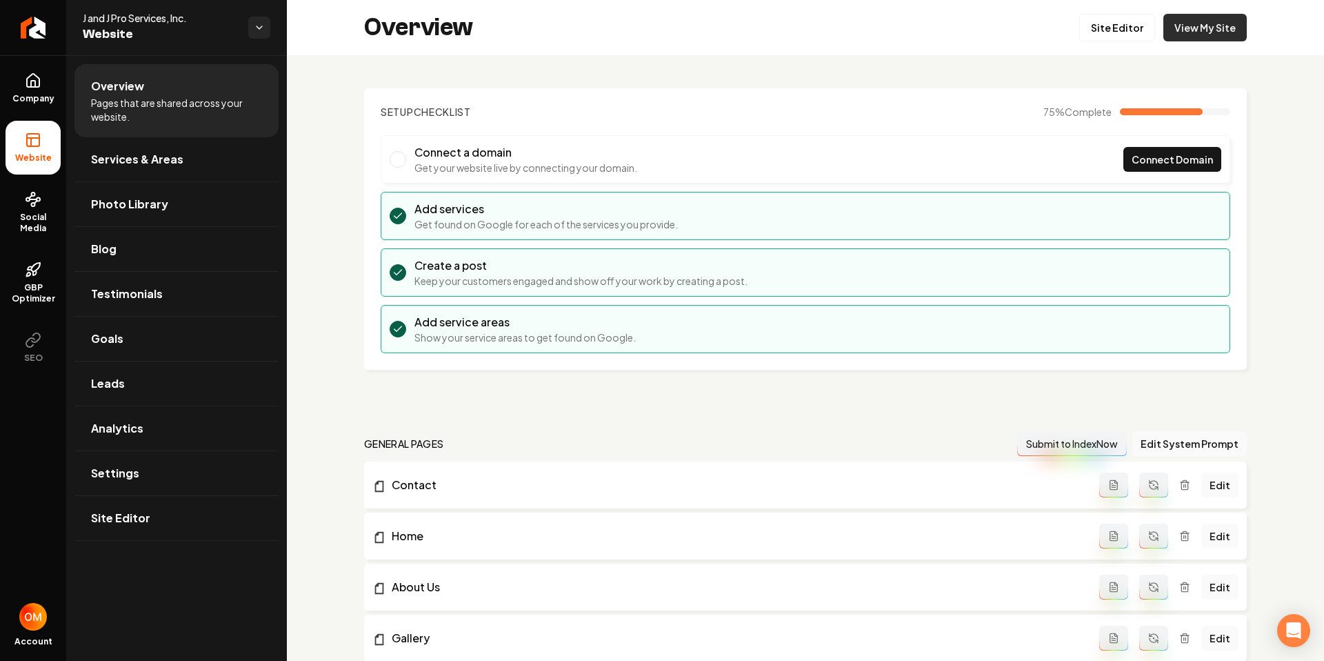
click at [1193, 30] on link "View My Site" at bounding box center [1204, 28] width 83 height 28
click at [22, 26] on icon "Return to dashboard" at bounding box center [33, 28] width 22 height 22
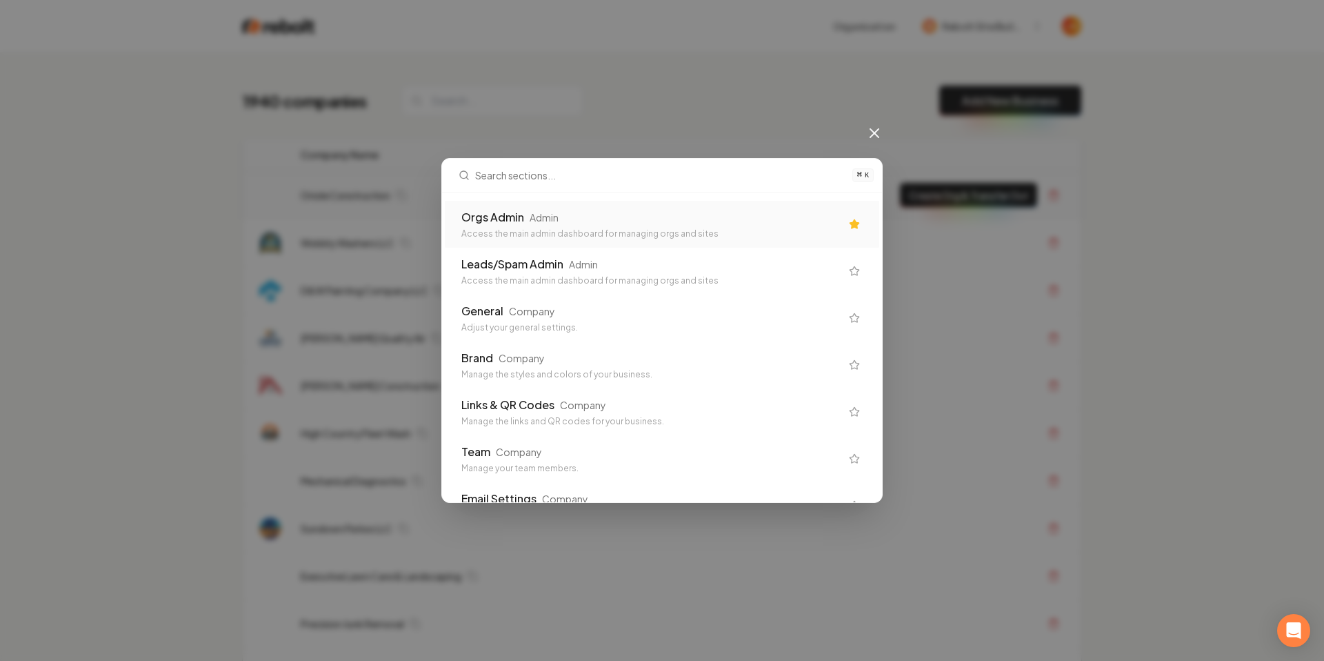
click at [608, 212] on div "Orgs Admin Admin" at bounding box center [650, 217] width 379 height 17
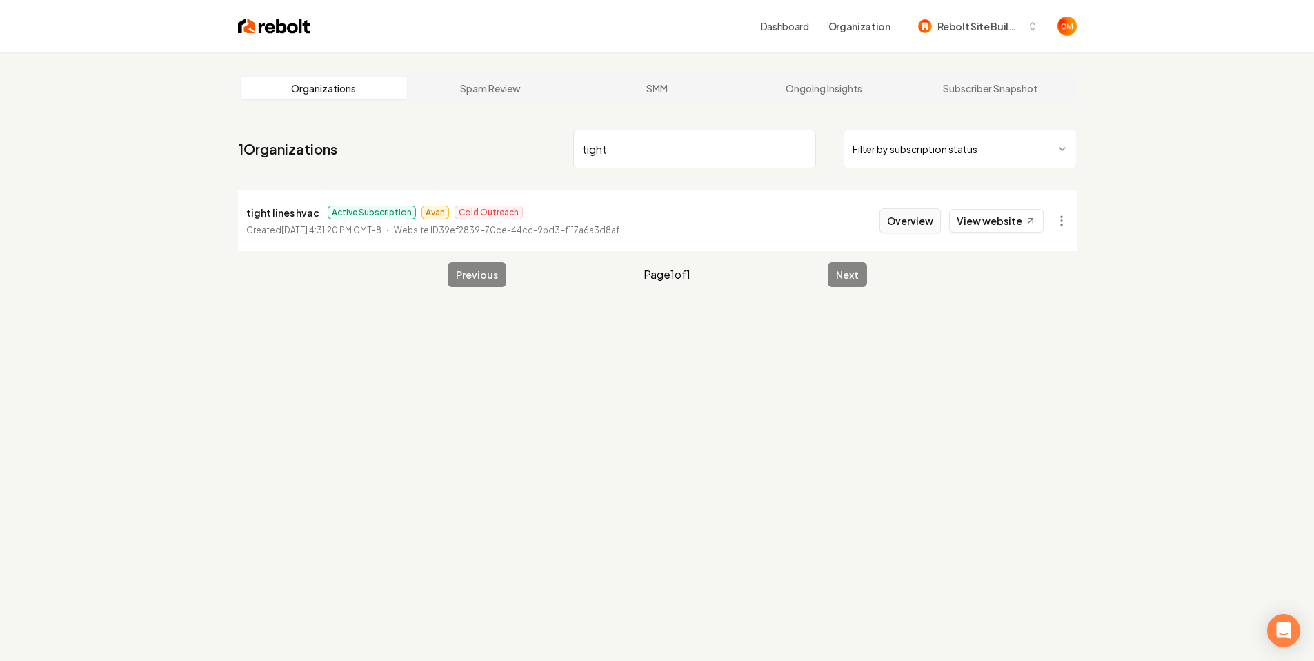
type input "tight"
click at [902, 226] on button "Overview" at bounding box center [909, 220] width 61 height 25
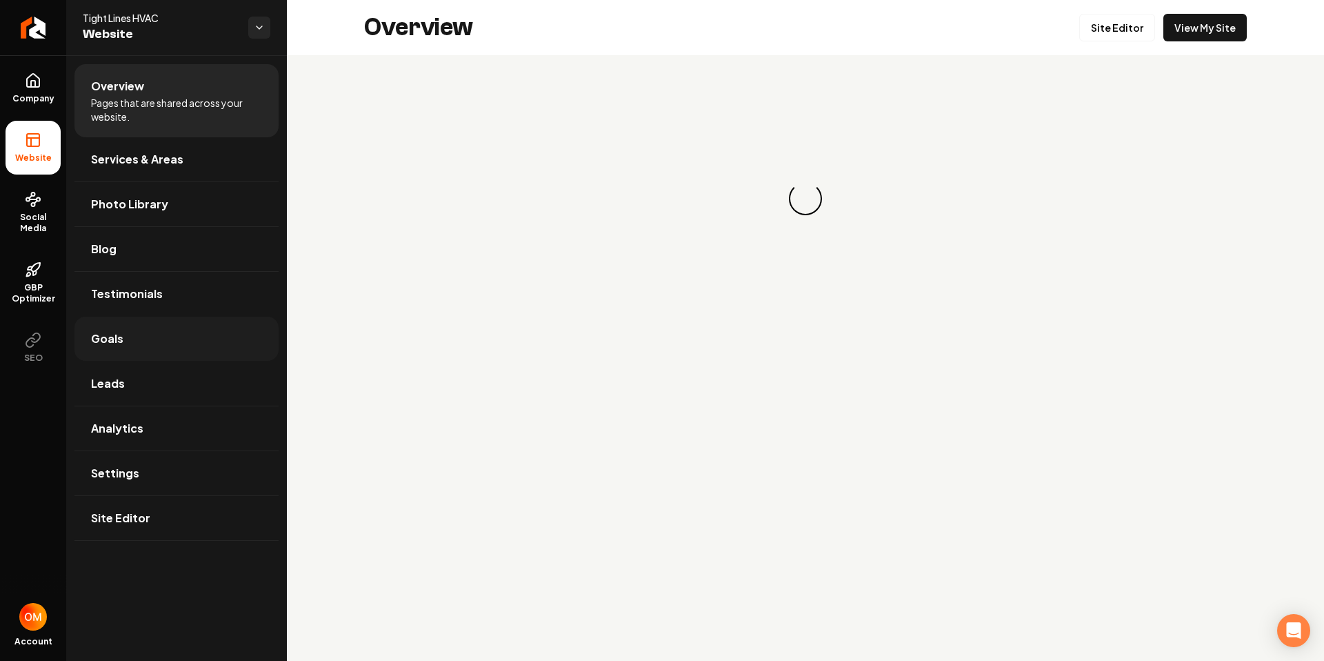
click at [110, 359] on link "Goals" at bounding box center [176, 338] width 204 height 44
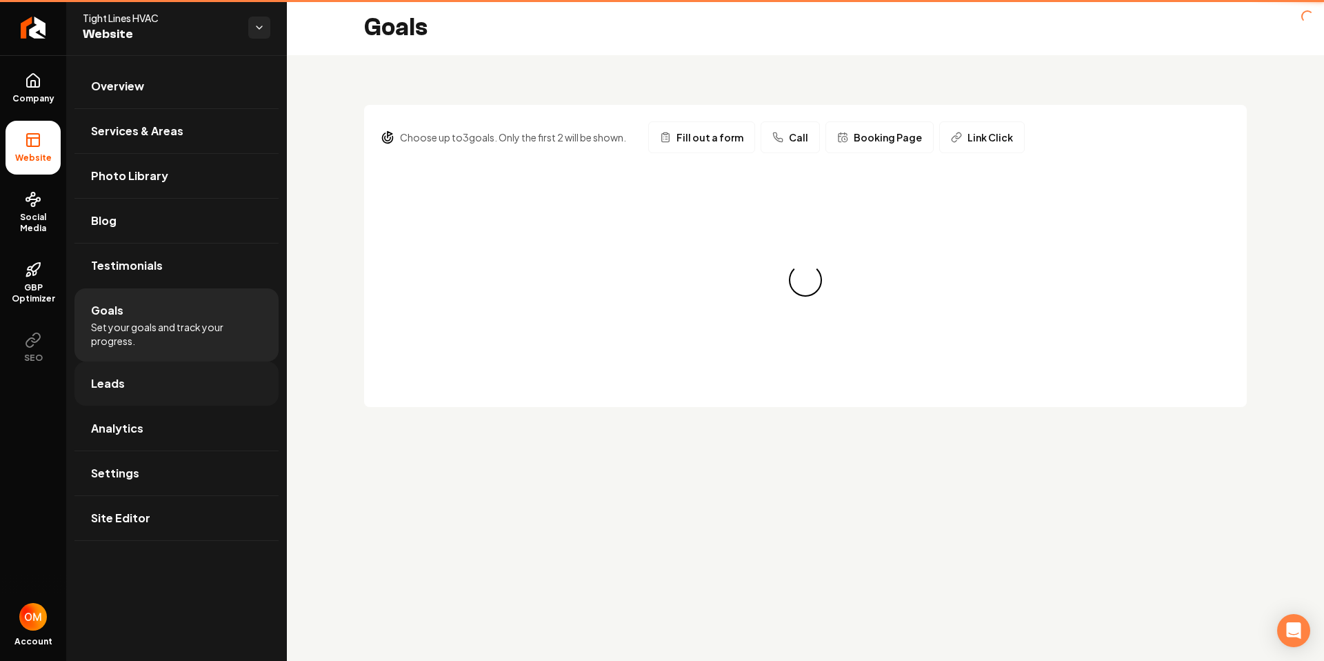
click at [112, 368] on link "Leads" at bounding box center [176, 383] width 204 height 44
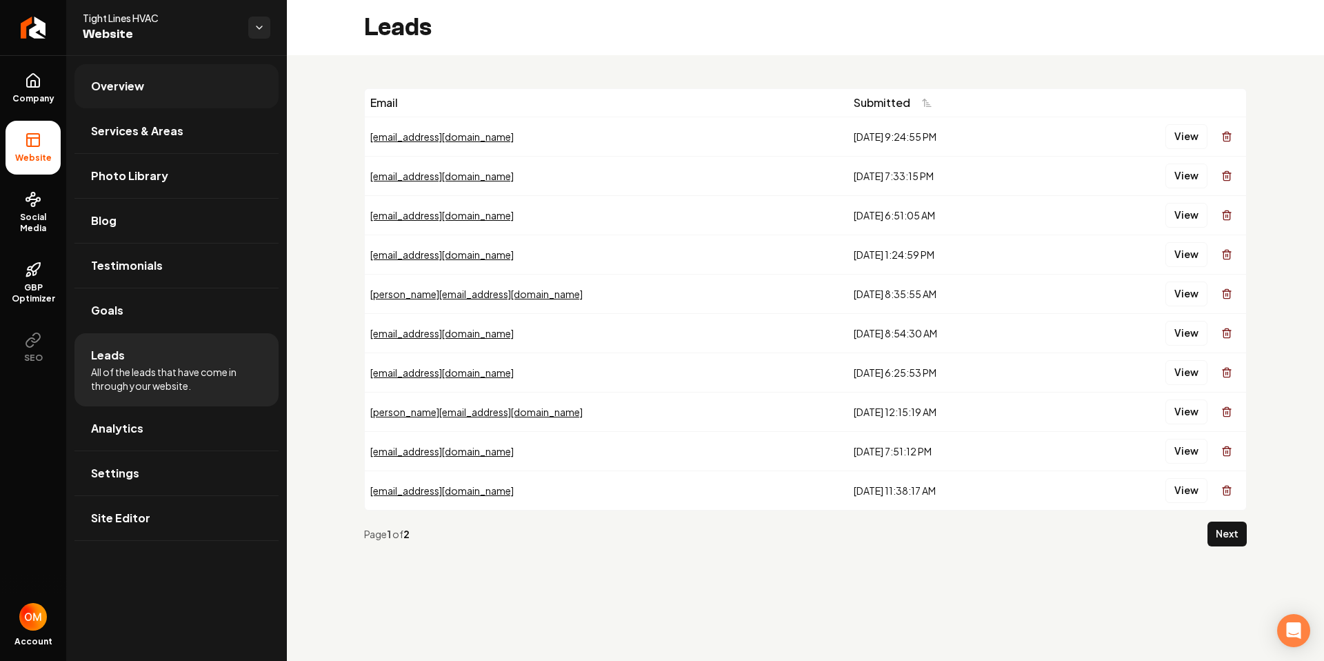
click at [146, 97] on link "Overview" at bounding box center [176, 86] width 204 height 44
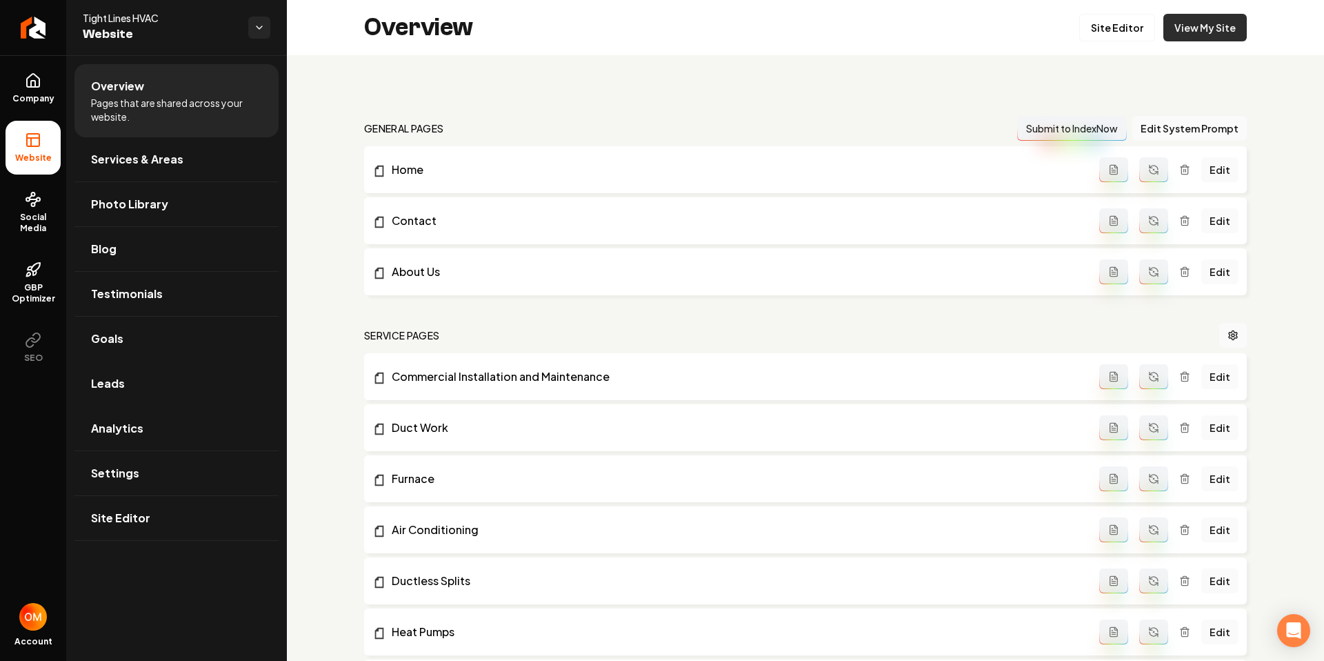
click at [1218, 24] on link "View My Site" at bounding box center [1204, 28] width 83 height 28
click at [1189, 35] on link "View My Site" at bounding box center [1204, 28] width 83 height 28
click at [28, 32] on icon "Return to dashboard" at bounding box center [33, 27] width 11 height 11
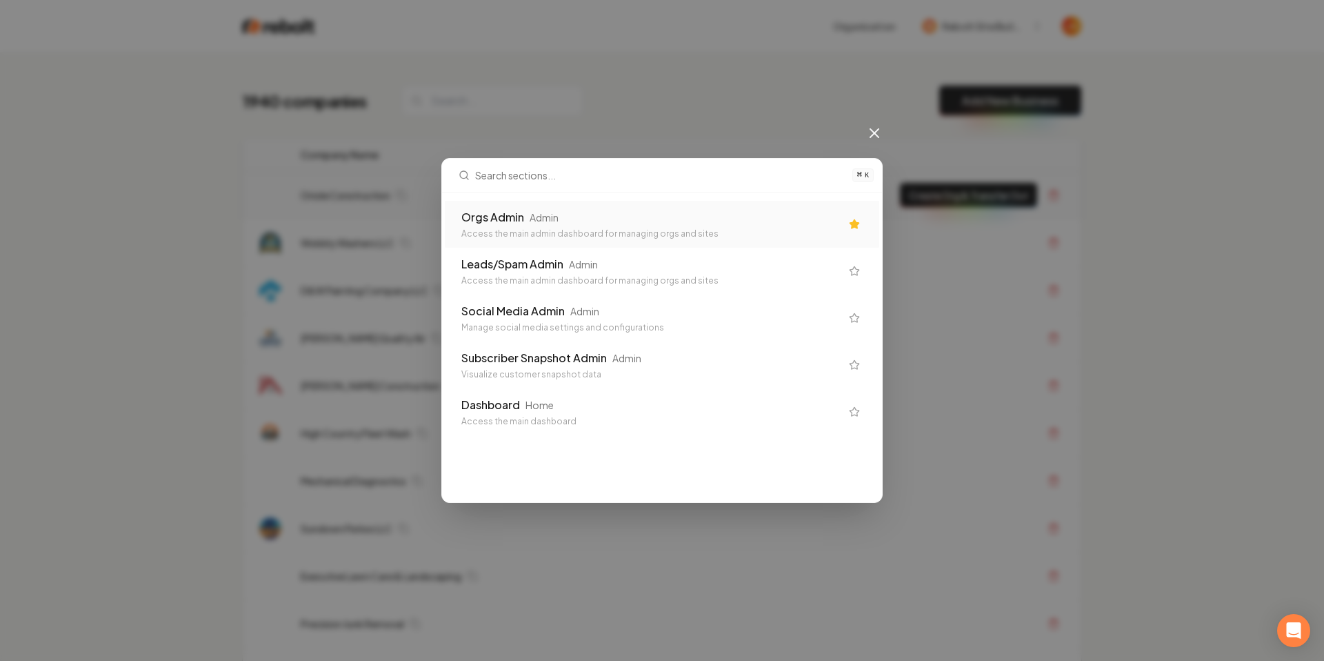
click at [592, 212] on div "Orgs Admin Admin" at bounding box center [650, 217] width 379 height 17
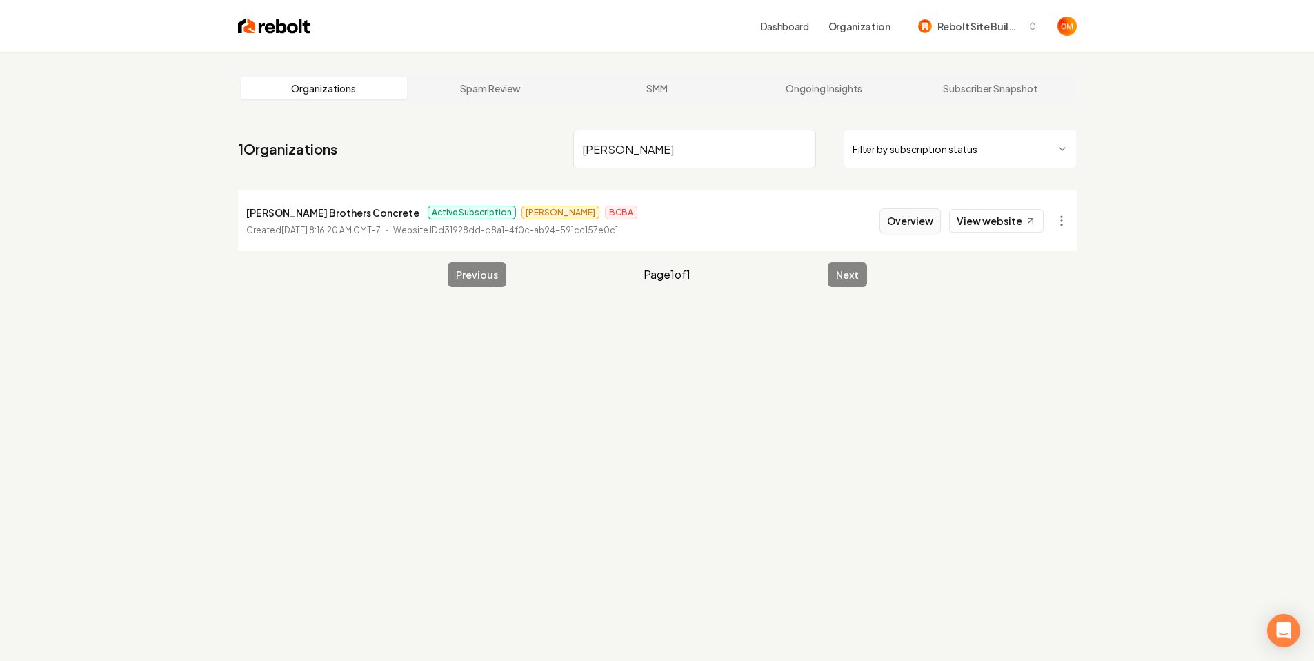
type input "[PERSON_NAME]"
click at [912, 228] on button "Overview" at bounding box center [909, 220] width 61 height 25
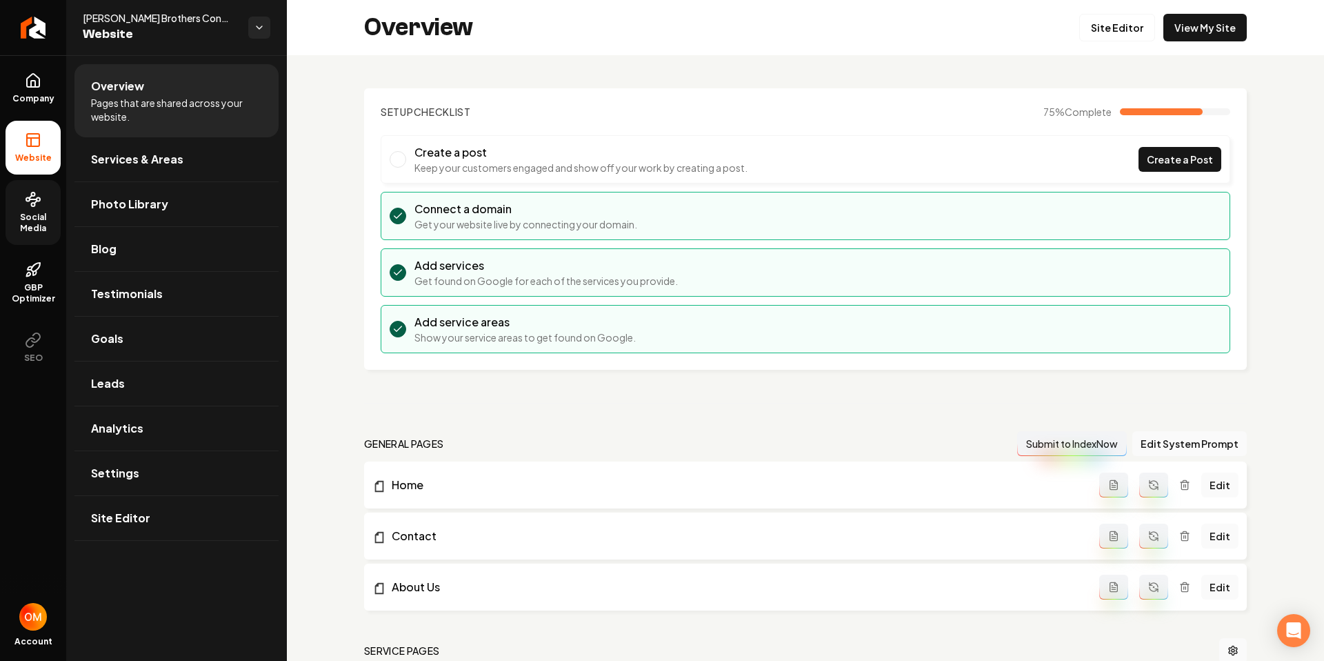
click at [35, 220] on span "Social Media" at bounding box center [33, 223] width 55 height 22
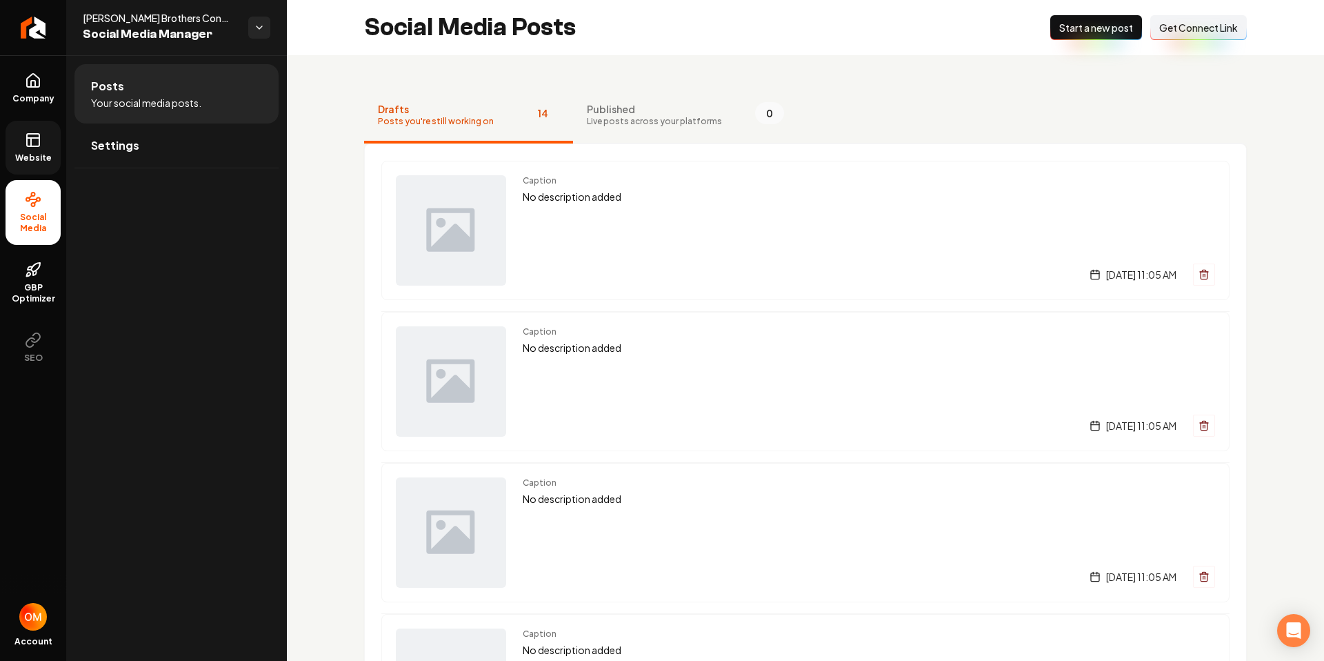
click at [41, 141] on icon at bounding box center [33, 140] width 17 height 17
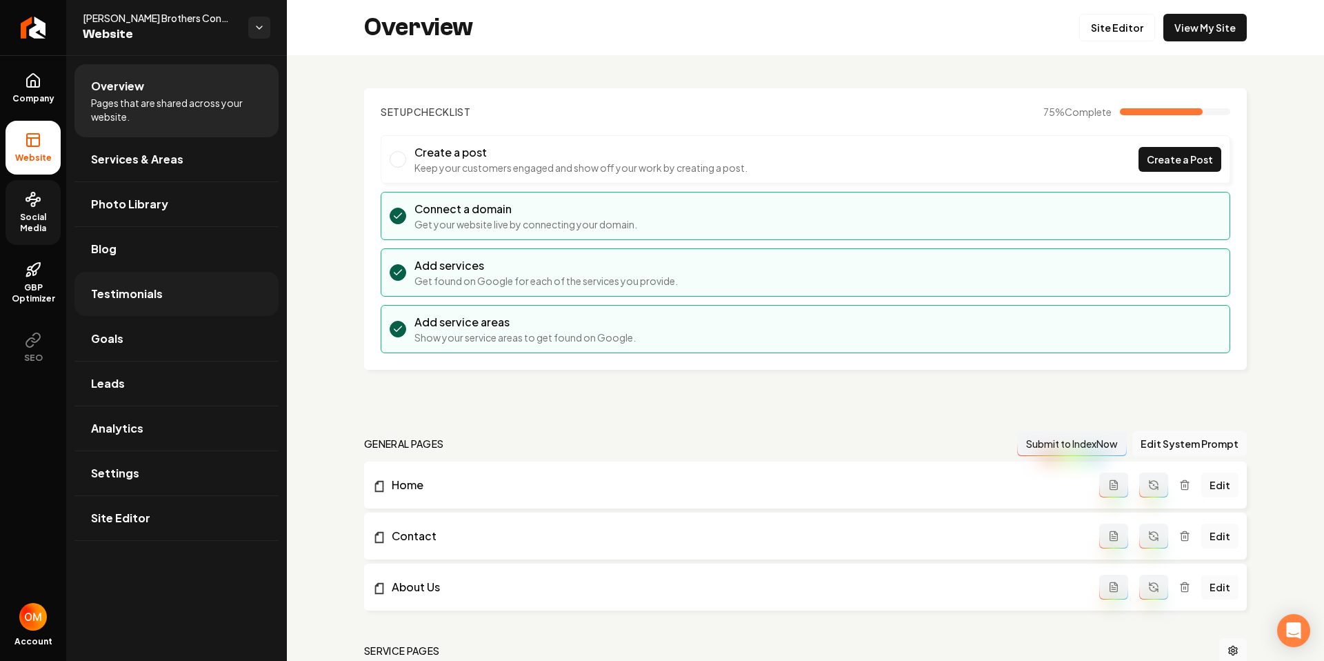
click at [154, 292] on span "Testimonials" at bounding box center [127, 293] width 72 height 17
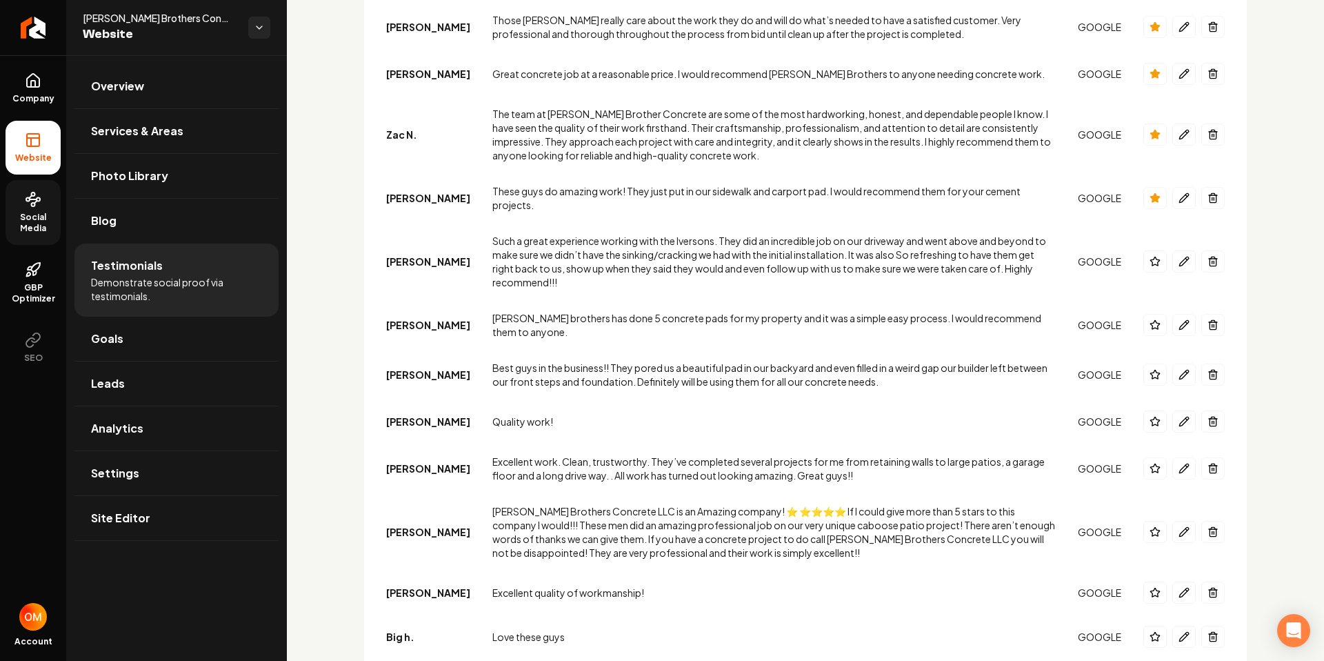
scroll to position [1091, 0]
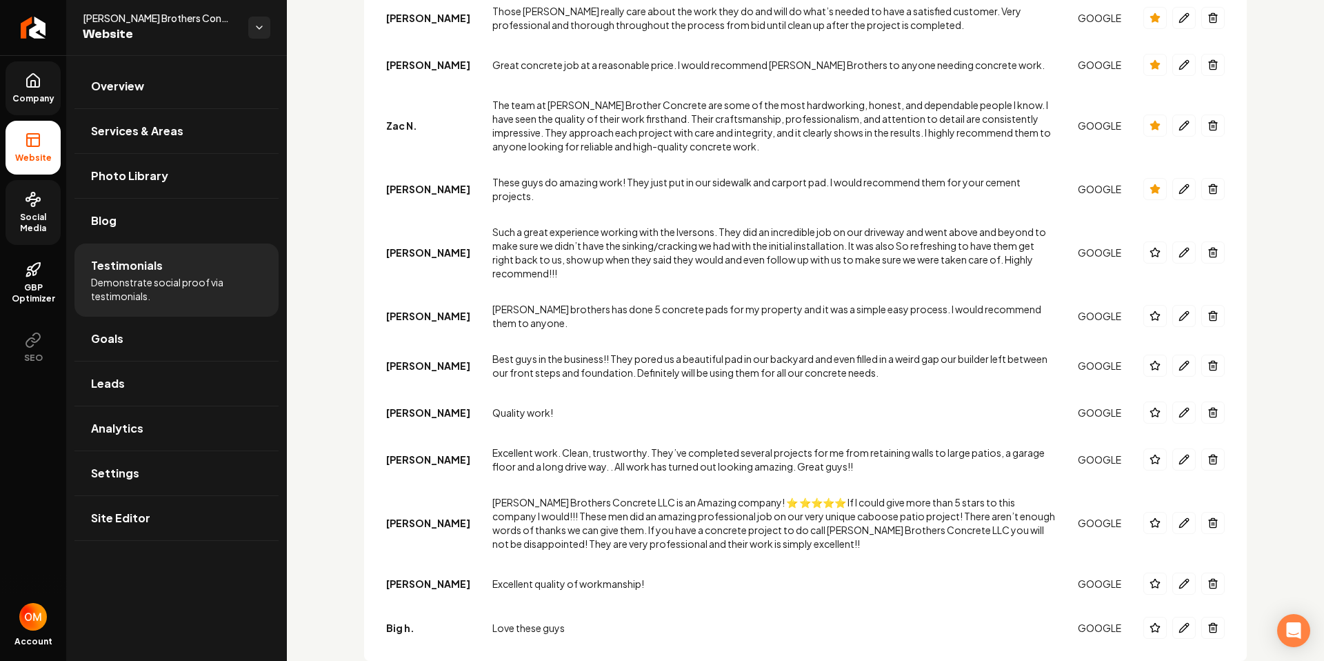
click at [29, 85] on icon at bounding box center [33, 80] width 17 height 17
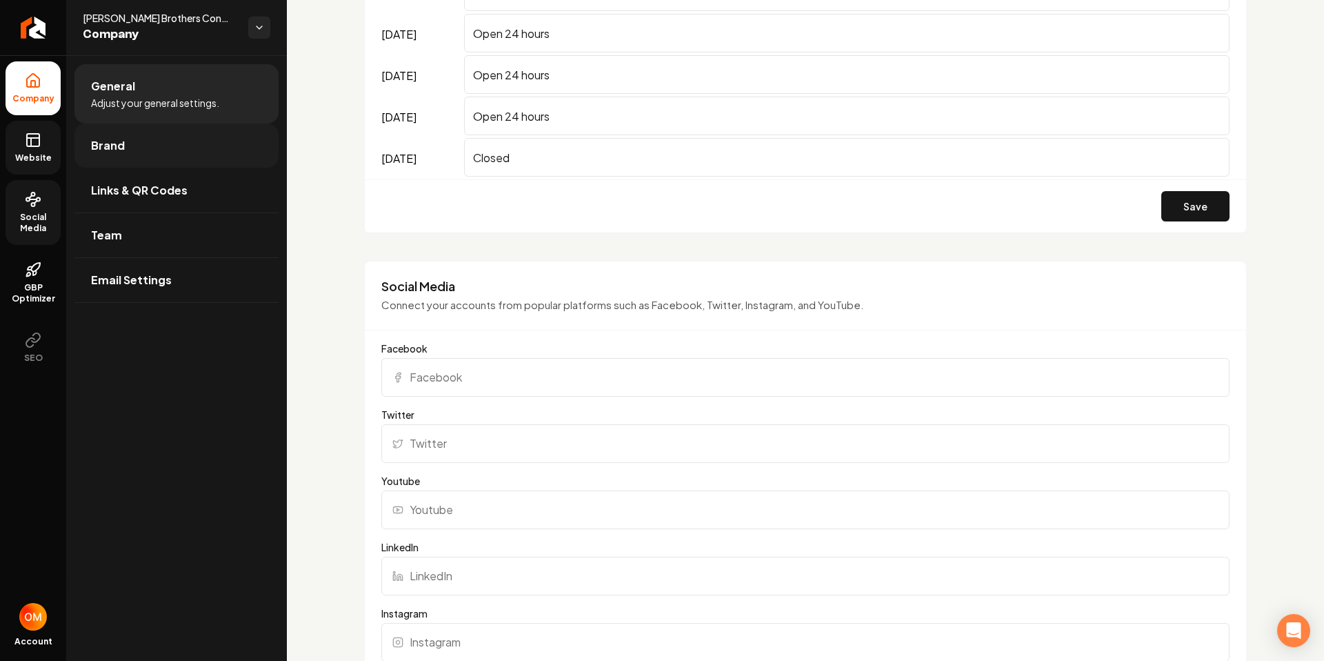
click at [166, 154] on link "Brand" at bounding box center [176, 145] width 204 height 44
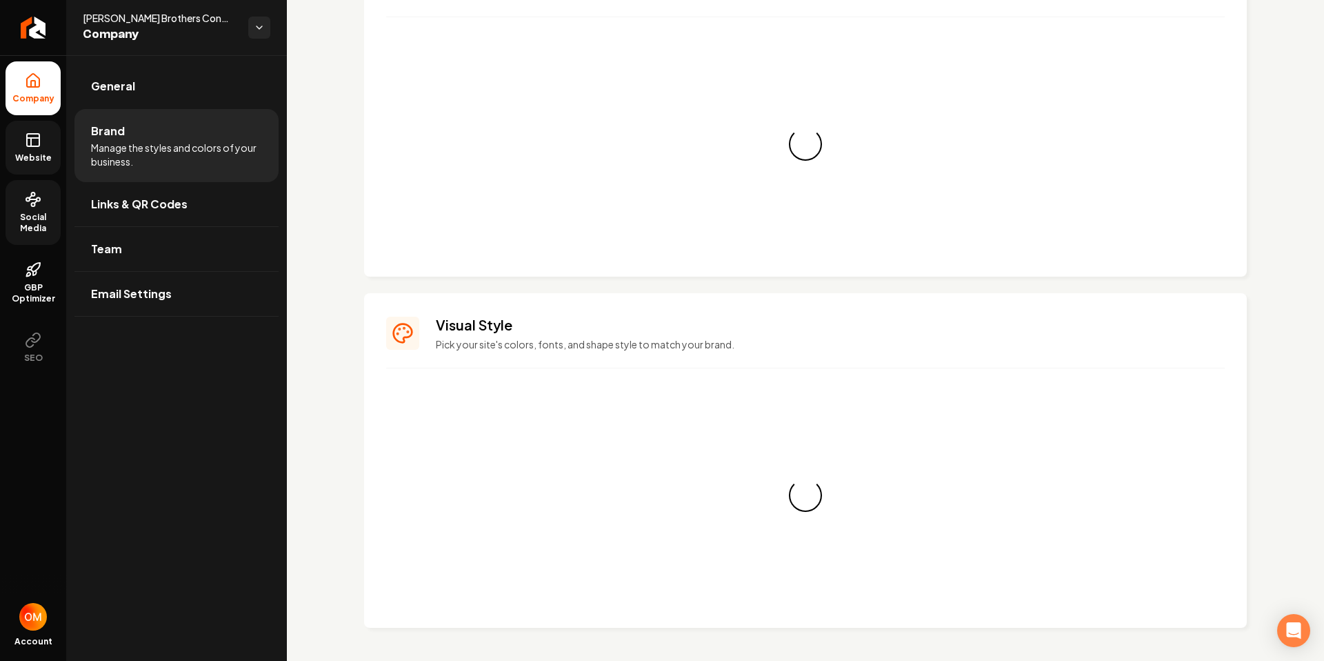
scroll to position [934, 0]
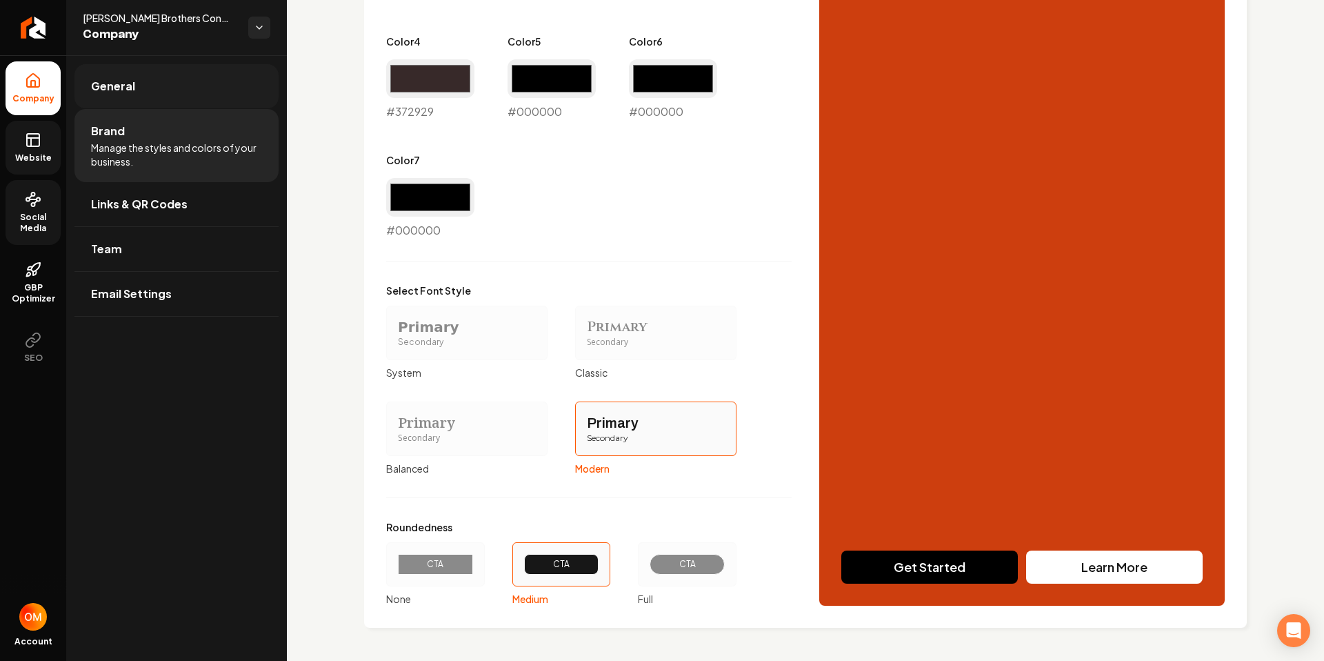
click at [154, 72] on link "General" at bounding box center [176, 86] width 204 height 44
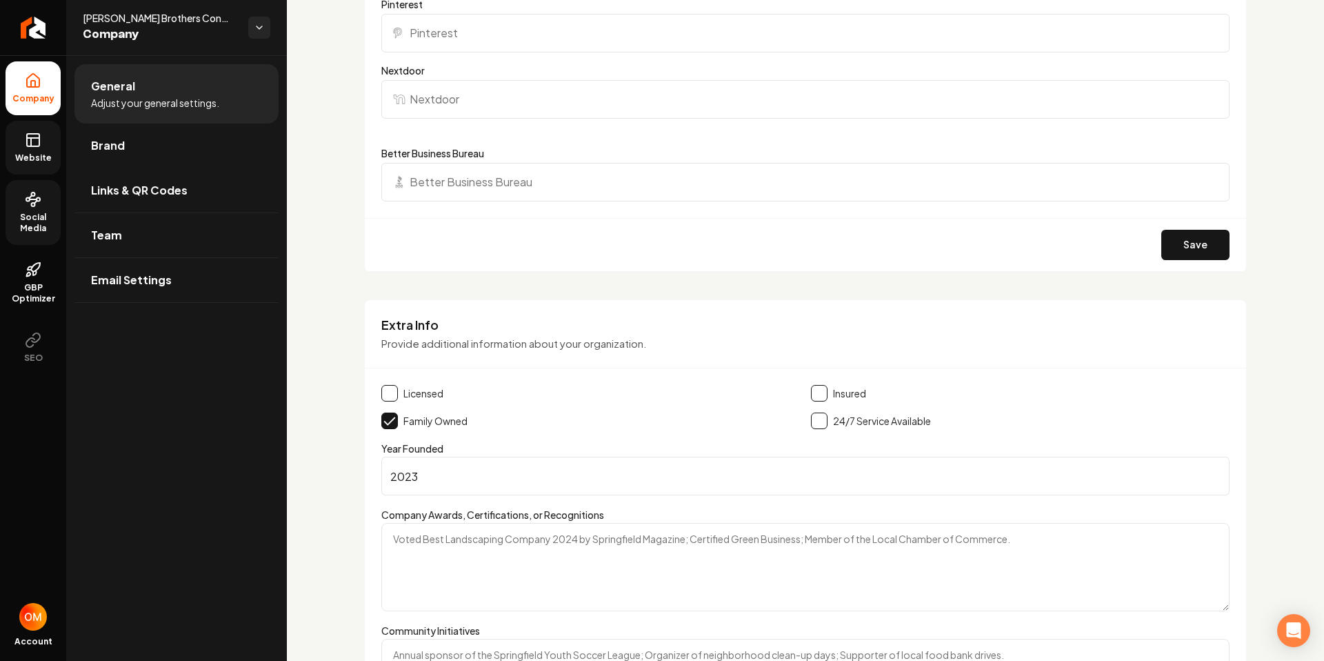
scroll to position [2206, 0]
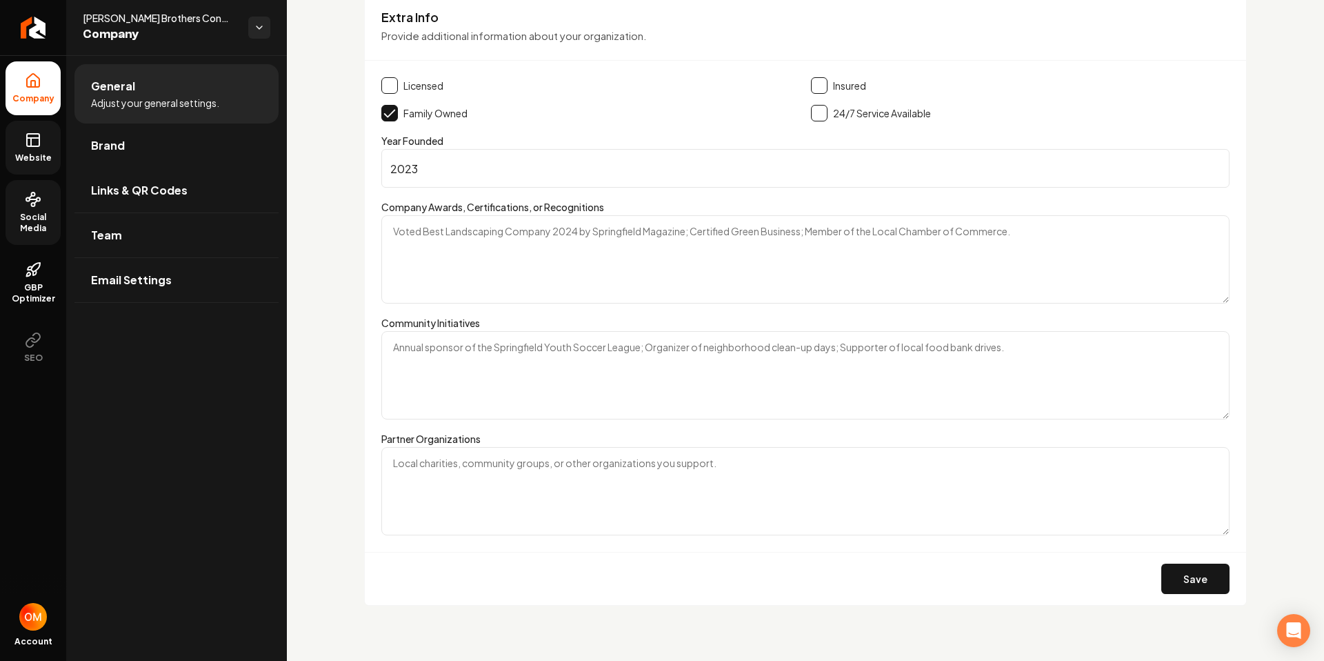
click at [33, 134] on rect at bounding box center [33, 140] width 12 height 12
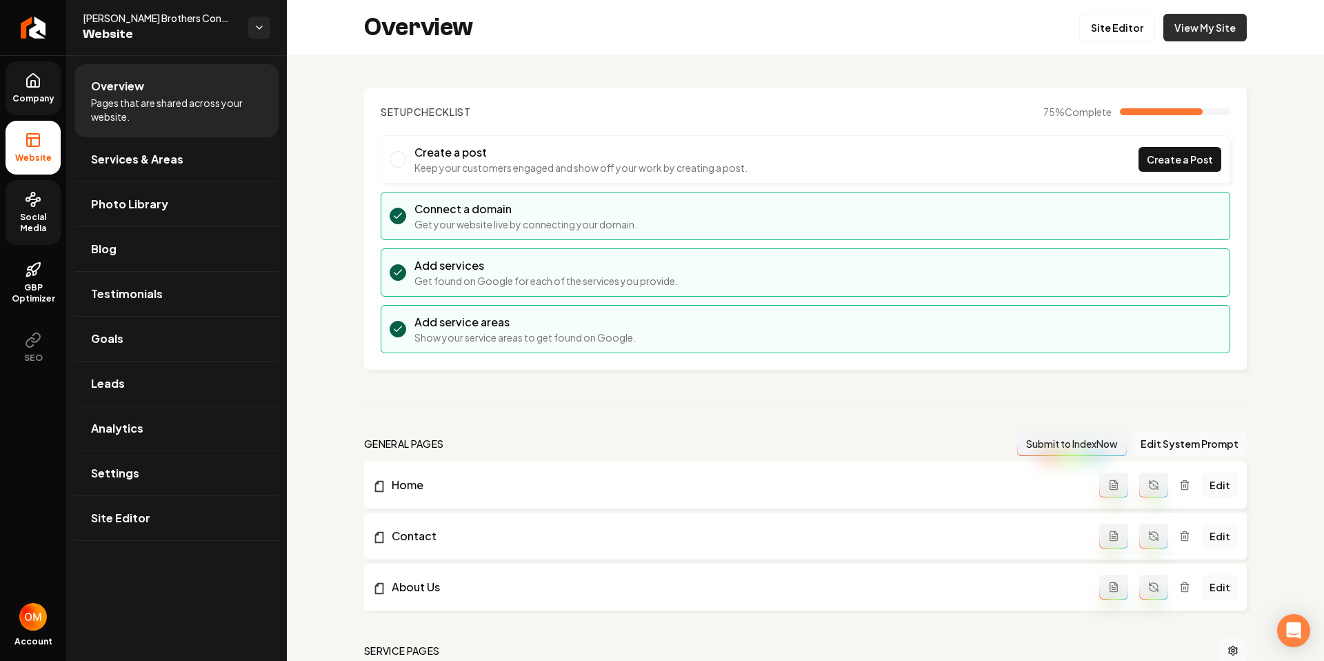
click at [1194, 30] on link "View My Site" at bounding box center [1204, 28] width 83 height 28
